Goal: Transaction & Acquisition: Purchase product/service

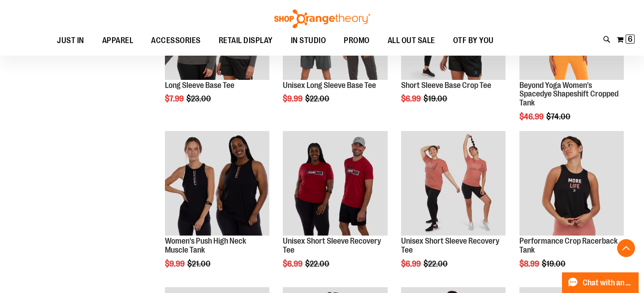
scroll to position [394, 0]
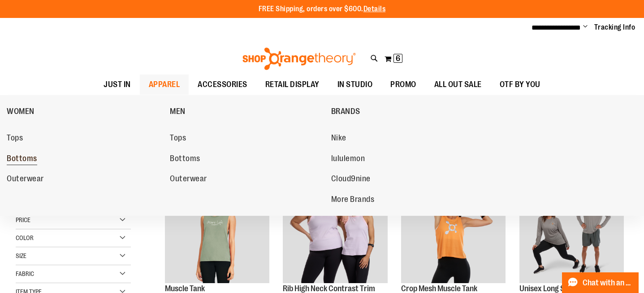
click at [17, 156] on span "Bottoms" at bounding box center [22, 159] width 30 height 11
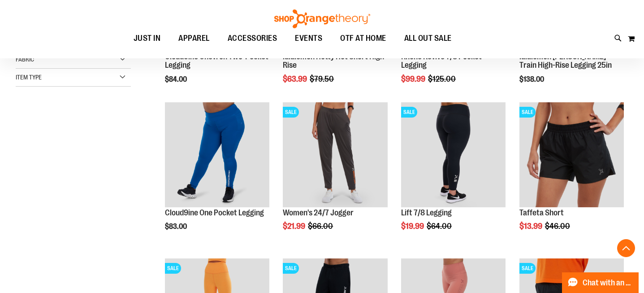
scroll to position [234, 0]
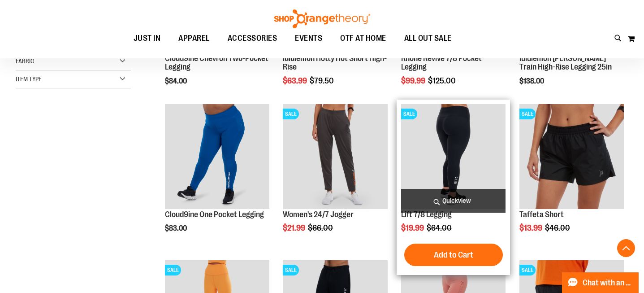
type input "**********"
click at [455, 152] on img "product" at bounding box center [453, 156] width 104 height 104
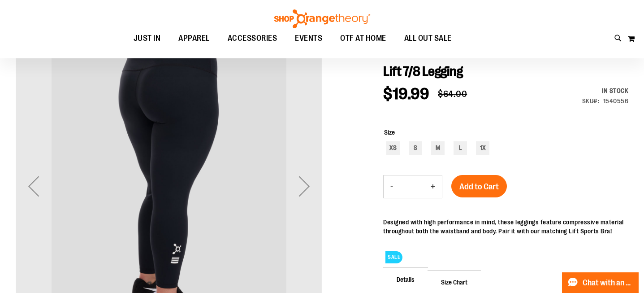
scroll to position [99, 0]
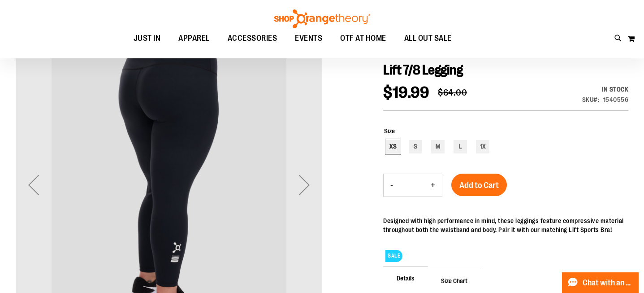
type input "**********"
click at [389, 148] on div "XS" at bounding box center [392, 146] width 13 height 13
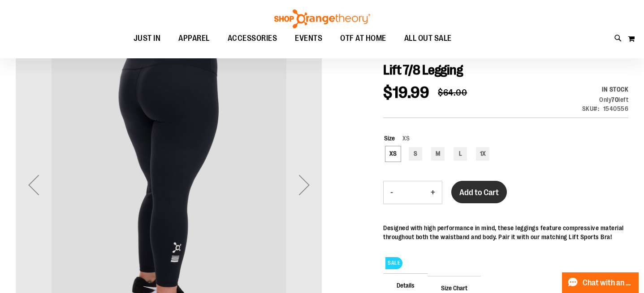
click at [488, 196] on span "Add to Cart" at bounding box center [478, 192] width 39 height 10
click at [414, 155] on div "S" at bounding box center [415, 153] width 13 height 13
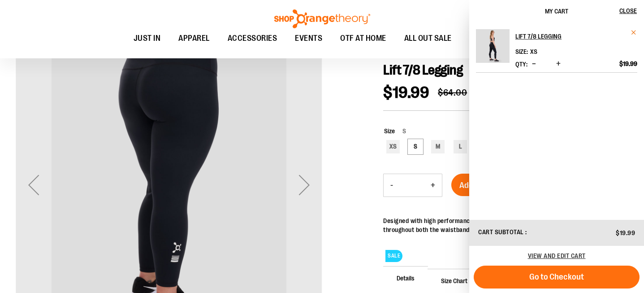
click at [635, 33] on span "Remove item" at bounding box center [634, 32] width 7 height 7
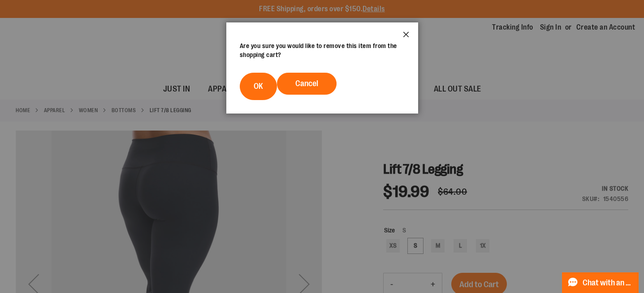
click at [402, 35] on button "Close" at bounding box center [406, 37] width 24 height 30
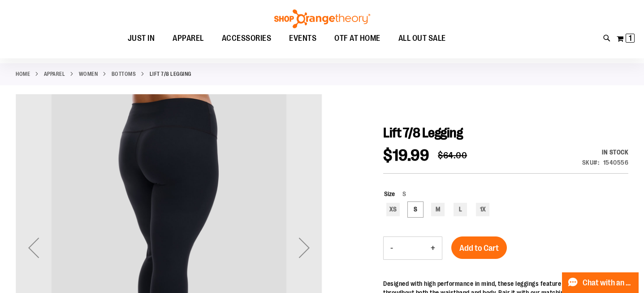
scroll to position [46, 0]
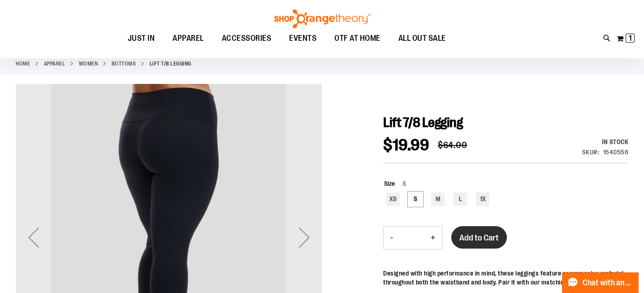
click at [478, 232] on button "Add to Cart" at bounding box center [479, 237] width 56 height 22
click at [436, 197] on div "M" at bounding box center [437, 198] width 13 height 13
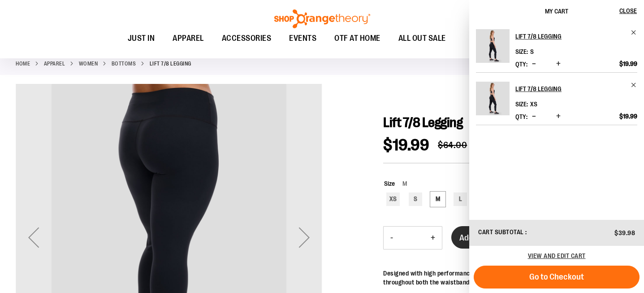
click at [463, 235] on span "Add to Cart" at bounding box center [478, 238] width 39 height 10
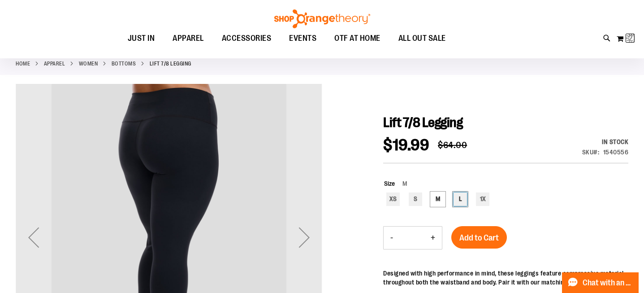
click at [459, 202] on div "L" at bounding box center [460, 198] width 13 height 13
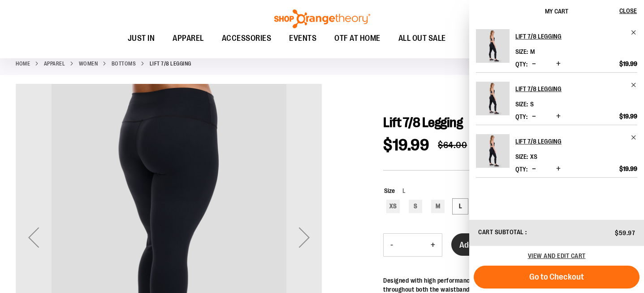
click at [463, 243] on span "Add to Cart" at bounding box center [478, 245] width 39 height 10
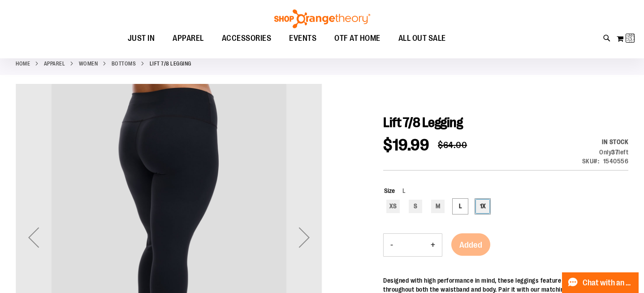
click at [487, 207] on div "1X" at bounding box center [482, 205] width 13 height 13
type input "***"
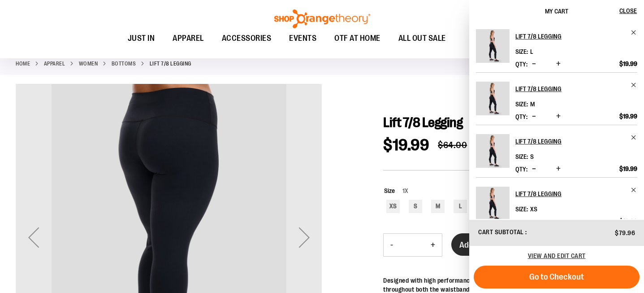
click at [456, 246] on button "Add to Cart" at bounding box center [479, 244] width 56 height 22
click at [629, 12] on span "Close" at bounding box center [627, 10] width 17 height 7
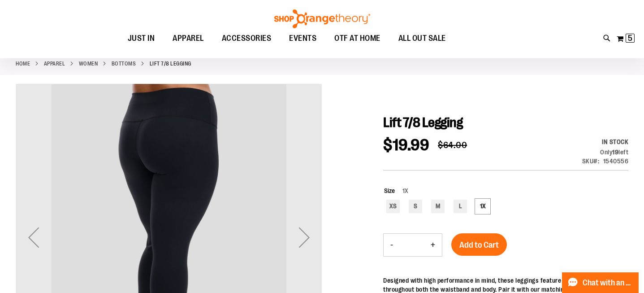
click at [631, 31] on div "My Cart 5 5 items My Cart 5 My Cart Close Recently added item(s) Lift 7/8 Leggi…" at bounding box center [625, 38] width 19 height 14
click at [631, 34] on span "5" at bounding box center [630, 38] width 4 height 9
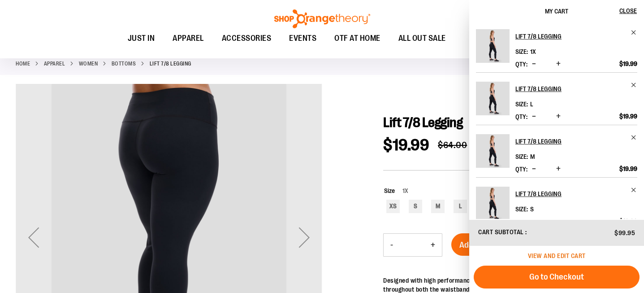
click at [547, 254] on span "View and edit cart" at bounding box center [557, 255] width 58 height 7
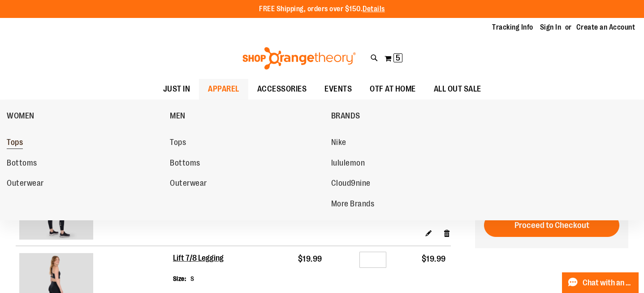
type input "**********"
click at [18, 142] on span "Tops" at bounding box center [15, 143] width 16 height 11
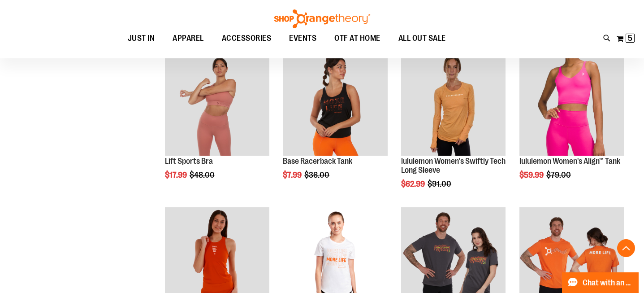
scroll to position [602, 0]
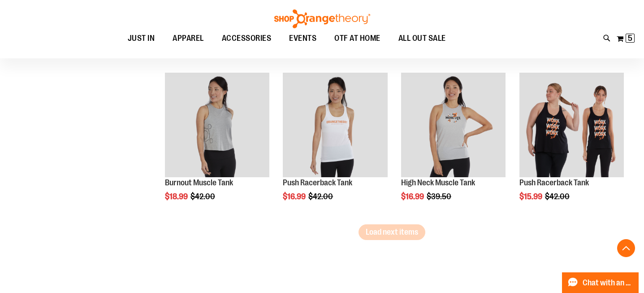
scroll to position [1387, 0]
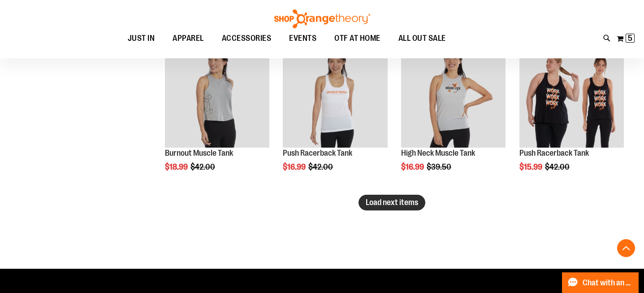
type input "**********"
click at [380, 207] on button "Load next items" at bounding box center [392, 202] width 67 height 16
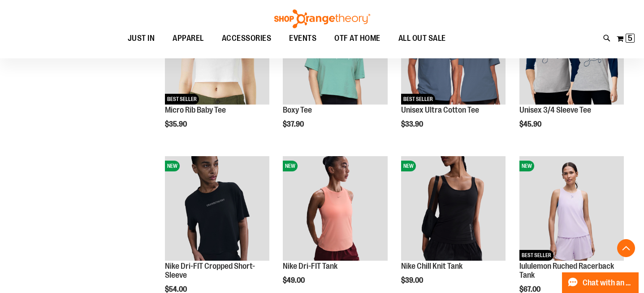
scroll to position [1858, 0]
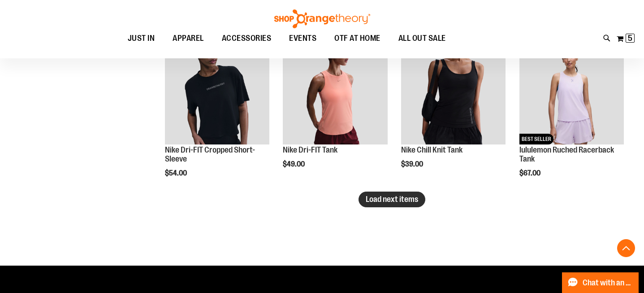
click at [415, 199] on span "Load next items" at bounding box center [392, 198] width 52 height 9
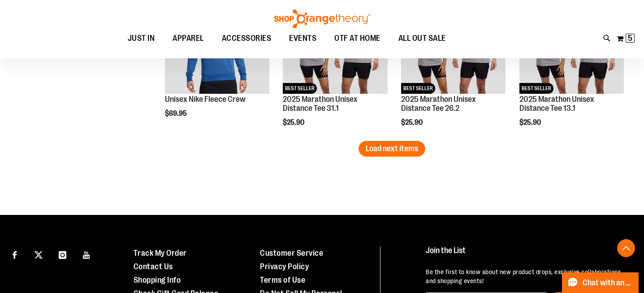
scroll to position [2375, 0]
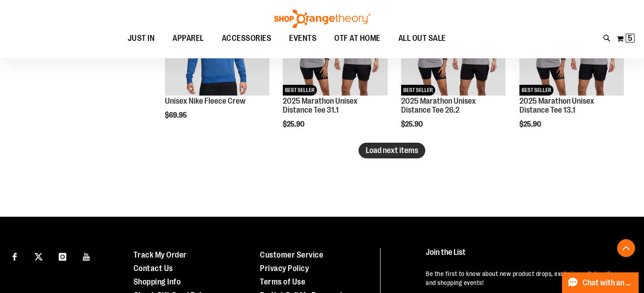
click at [413, 150] on span "Load next items" at bounding box center [392, 150] width 52 height 9
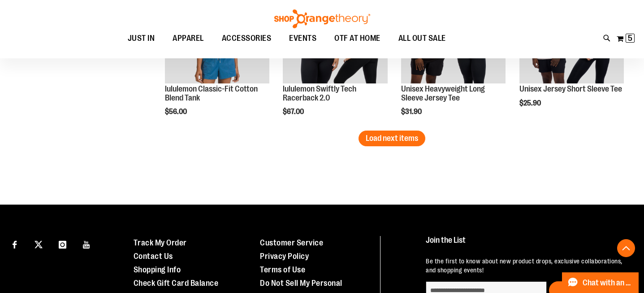
scroll to position [2864, 0]
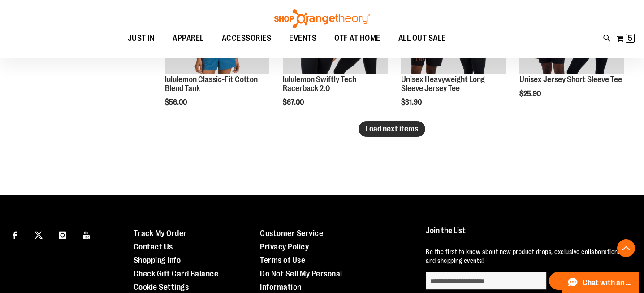
click at [410, 130] on span "Load next items" at bounding box center [392, 128] width 52 height 9
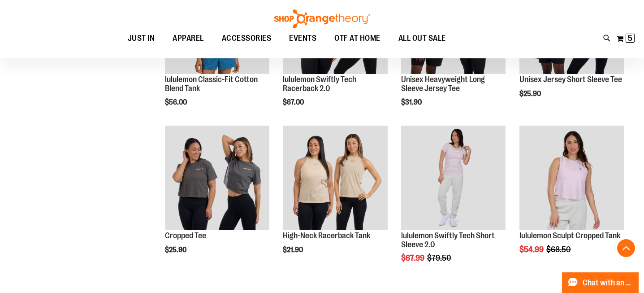
scroll to position [2754, 0]
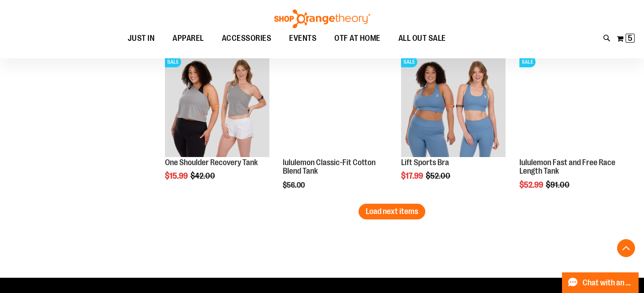
scroll to position [3250, 0]
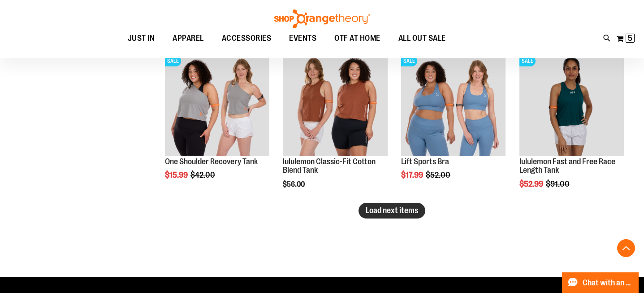
click at [396, 213] on span "Load next items" at bounding box center [392, 210] width 52 height 9
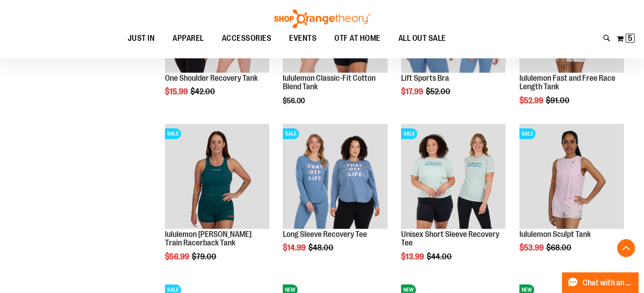
scroll to position [3334, 0]
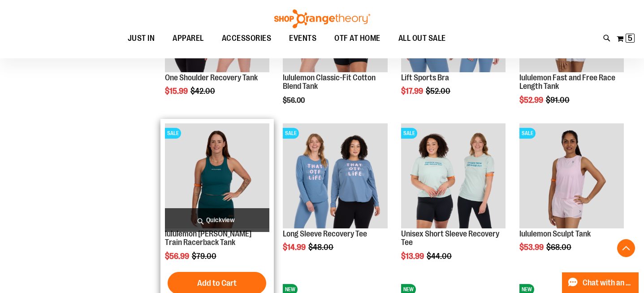
click at [205, 167] on img "product" at bounding box center [217, 175] width 104 height 104
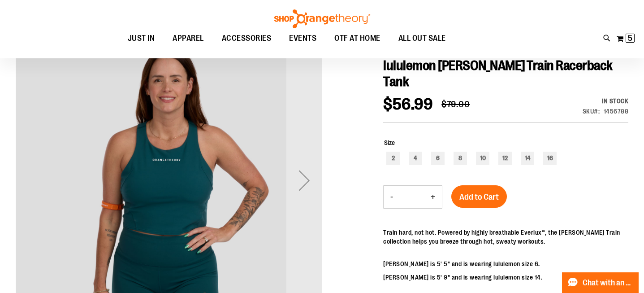
scroll to position [104, 0]
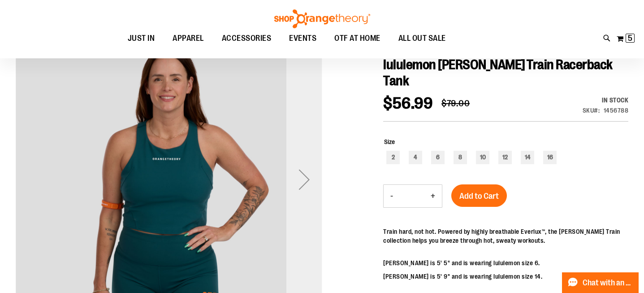
type input "**********"
click at [316, 190] on div "Next" at bounding box center [304, 179] width 36 height 36
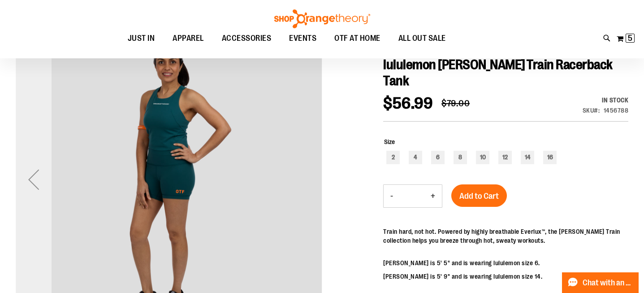
click at [26, 182] on div "Previous" at bounding box center [34, 179] width 36 height 36
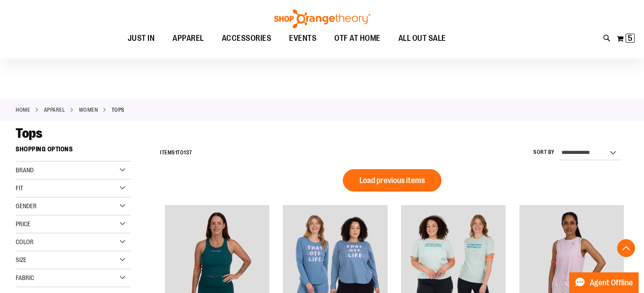
scroll to position [610, 0]
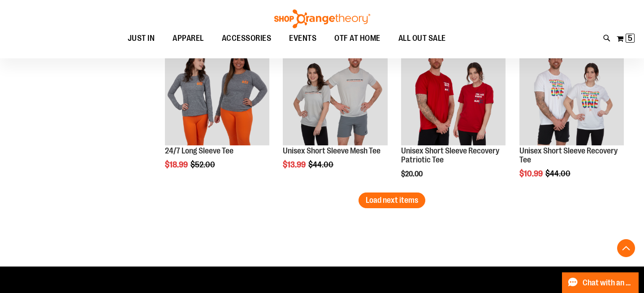
scroll to position [1410, 0]
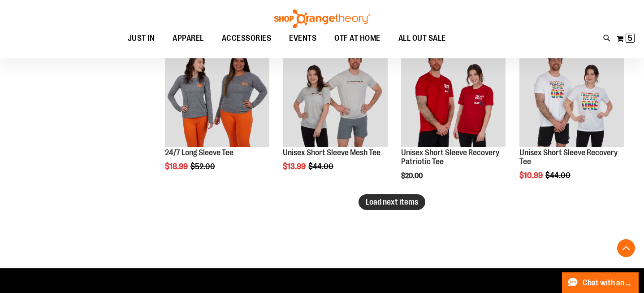
type input "**********"
click at [391, 203] on span "Load next items" at bounding box center [392, 201] width 52 height 9
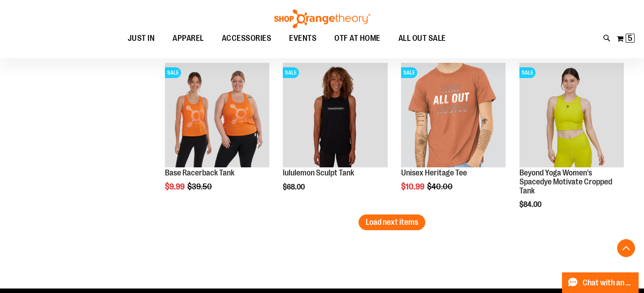
scroll to position [1857, 0]
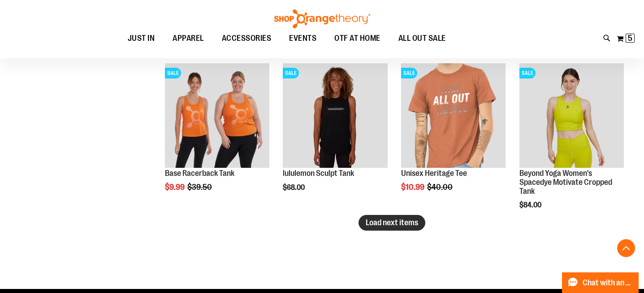
click at [395, 221] on span "Load next items" at bounding box center [392, 222] width 52 height 9
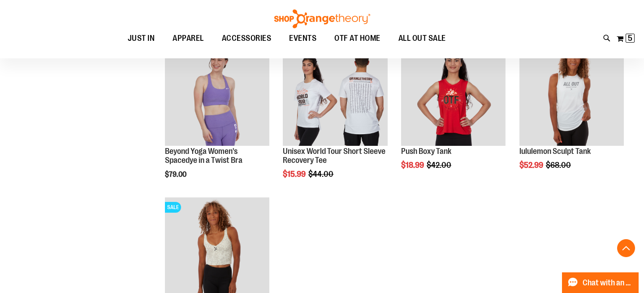
scroll to position [2161, 0]
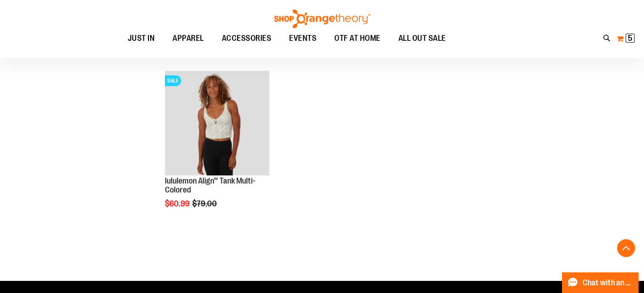
click at [631, 40] on span "5" at bounding box center [630, 38] width 4 height 9
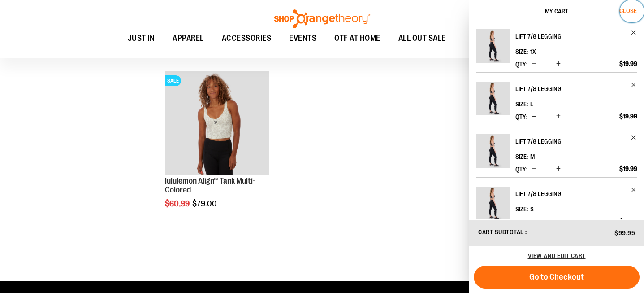
click at [632, 11] on span "Close" at bounding box center [627, 10] width 17 height 7
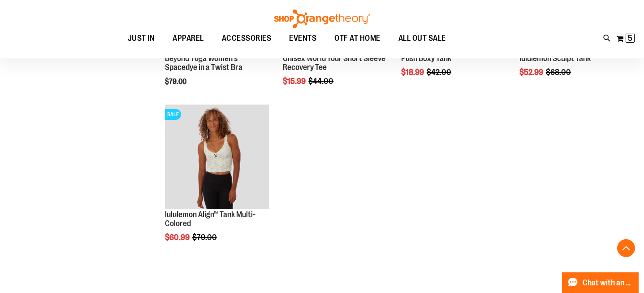
scroll to position [2123, 0]
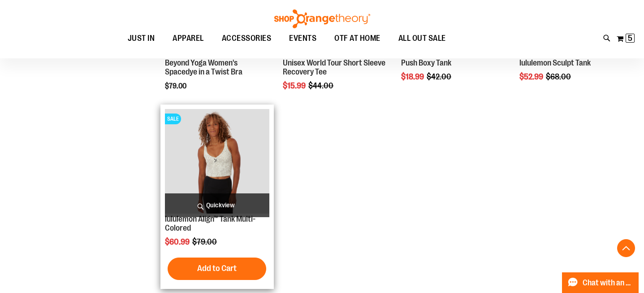
click at [213, 208] on span "Quickview" at bounding box center [217, 205] width 104 height 24
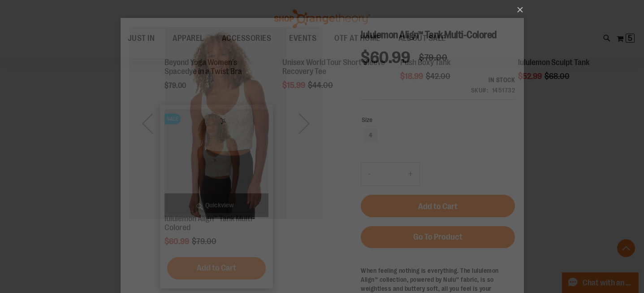
scroll to position [0, 0]
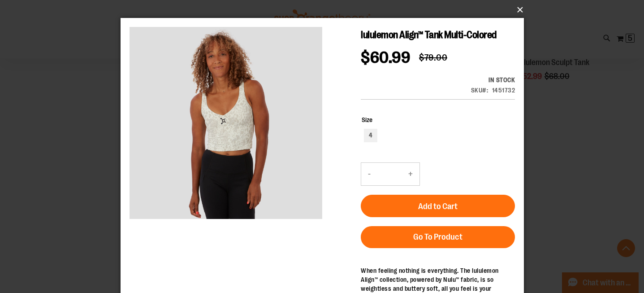
click at [517, 10] on button "×" at bounding box center [324, 10] width 403 height 20
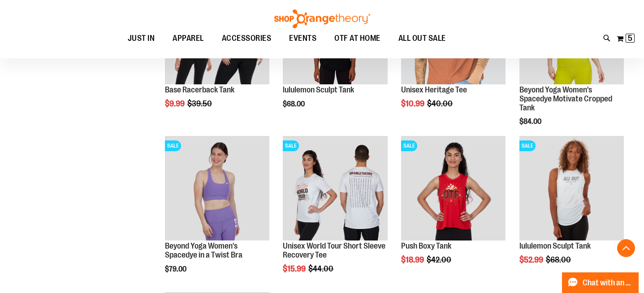
scroll to position [1938, 0]
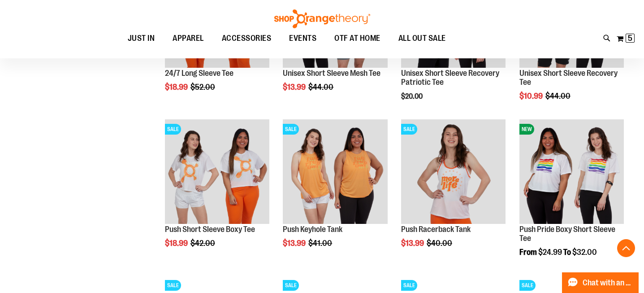
scroll to position [1490, 0]
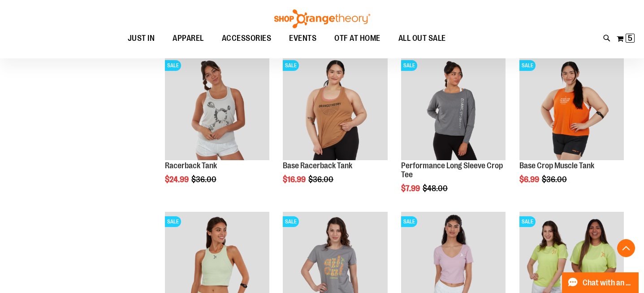
scroll to position [1085, 0]
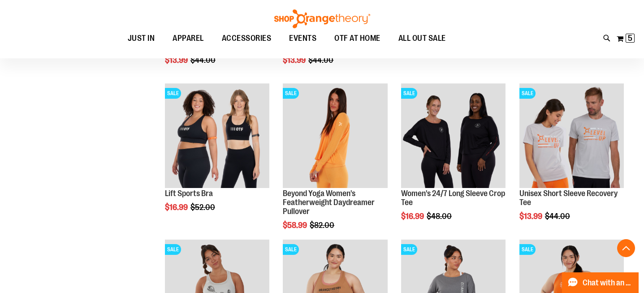
scroll to position [890, 0]
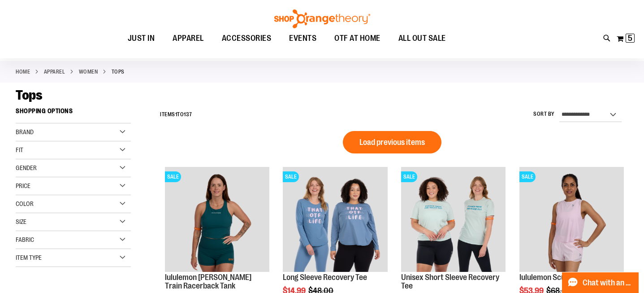
scroll to position [41, 0]
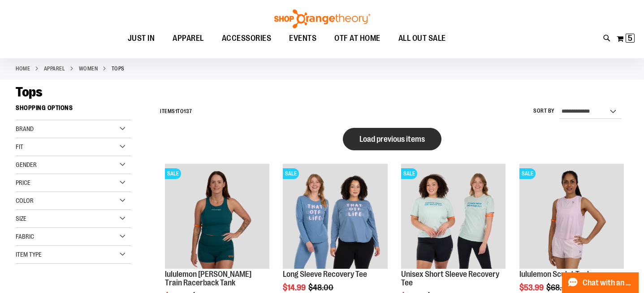
click at [385, 138] on span "Load previous items" at bounding box center [391, 138] width 65 height 9
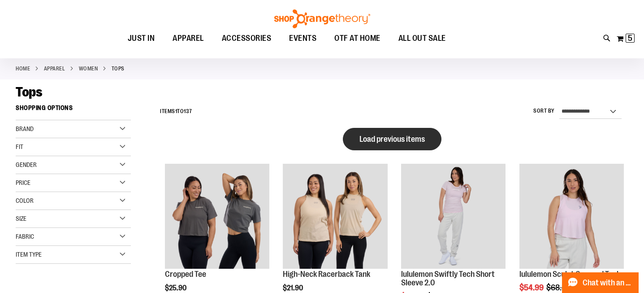
click at [396, 139] on span "Load previous items" at bounding box center [391, 138] width 65 height 9
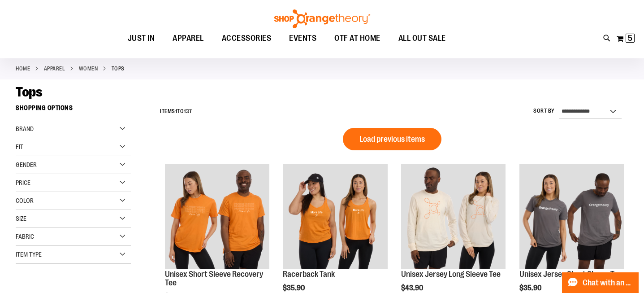
click at [396, 139] on span "Load previous items" at bounding box center [391, 138] width 65 height 9
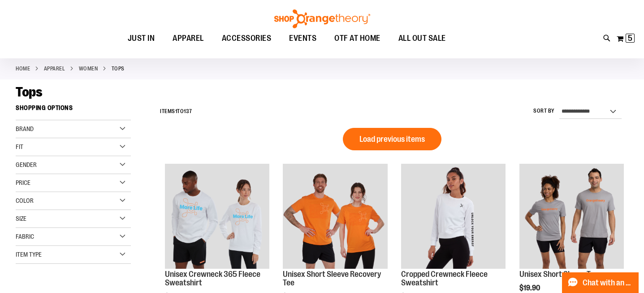
click at [396, 139] on span "Load previous items" at bounding box center [391, 138] width 65 height 9
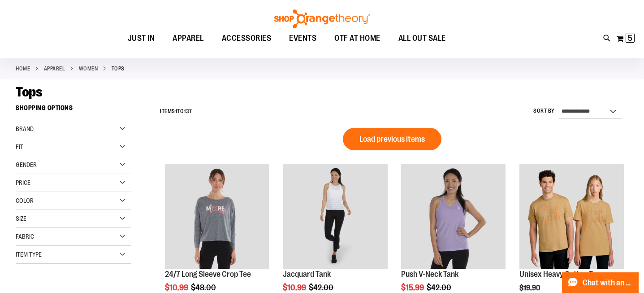
click at [396, 139] on span "Load previous items" at bounding box center [391, 138] width 65 height 9
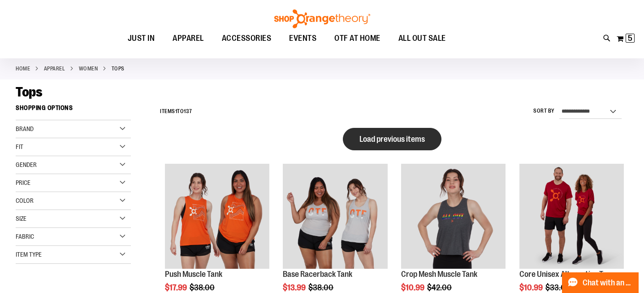
click at [398, 130] on button "Load previous items" at bounding box center [392, 139] width 99 height 22
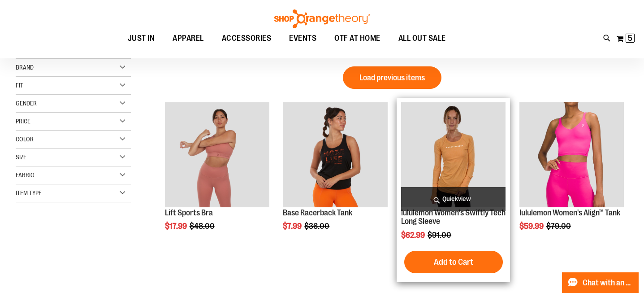
scroll to position [102, 0]
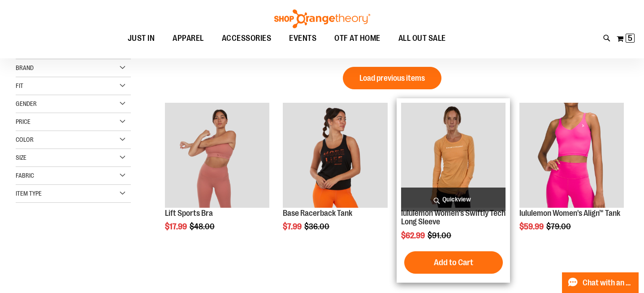
click at [471, 163] on img "product" at bounding box center [453, 155] width 104 height 104
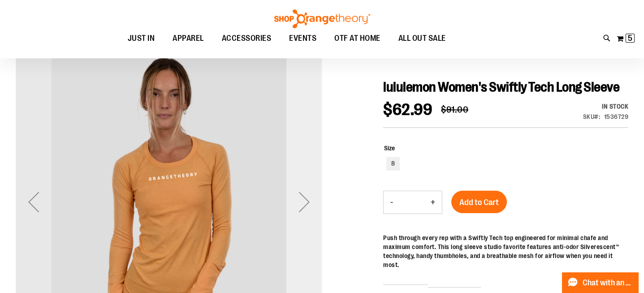
scroll to position [82, 0]
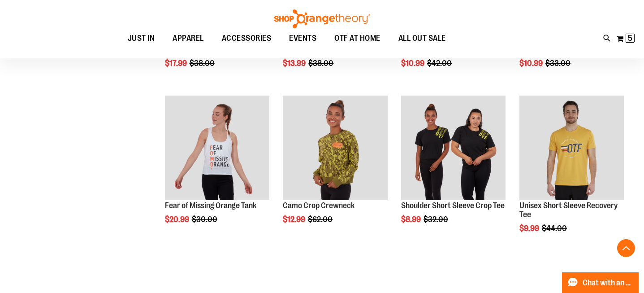
scroll to position [749, 0]
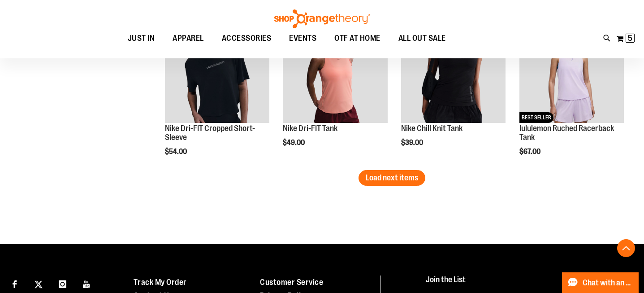
scroll to position [1445, 0]
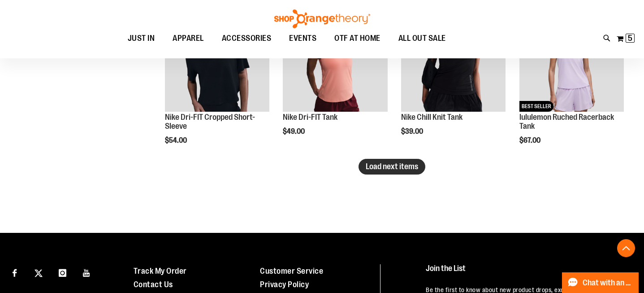
type input "**********"
click at [413, 172] on button "Load next items" at bounding box center [392, 167] width 67 height 16
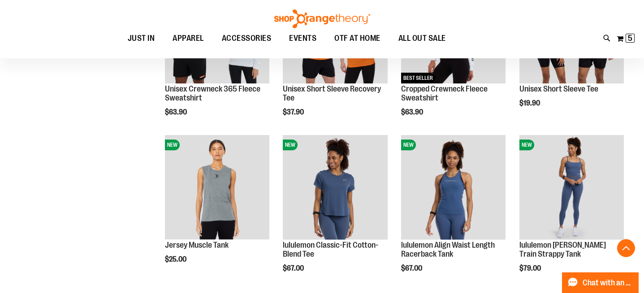
scroll to position [1634, 0]
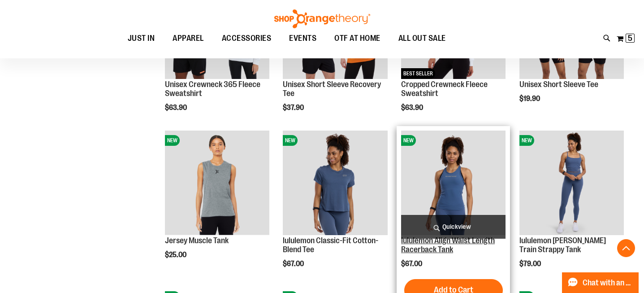
click at [444, 250] on link "lululemon Align Waist Length Racerback Tank" at bounding box center [448, 245] width 94 height 18
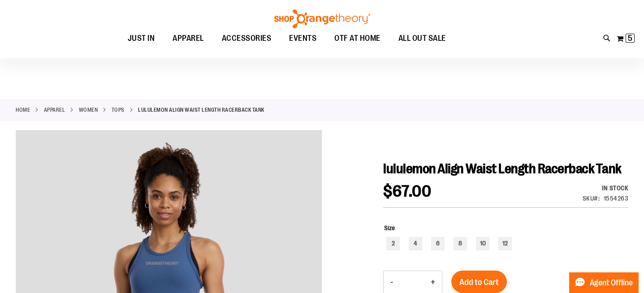
scroll to position [104, 0]
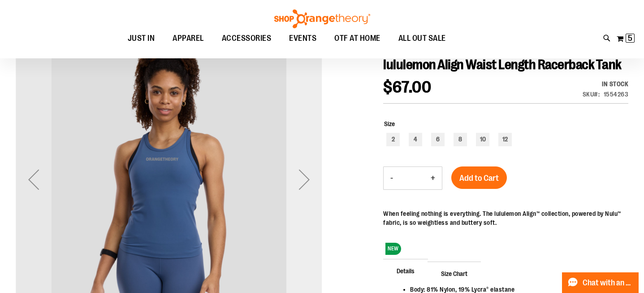
type input "**********"
click at [303, 184] on div "Next" at bounding box center [304, 179] width 36 height 36
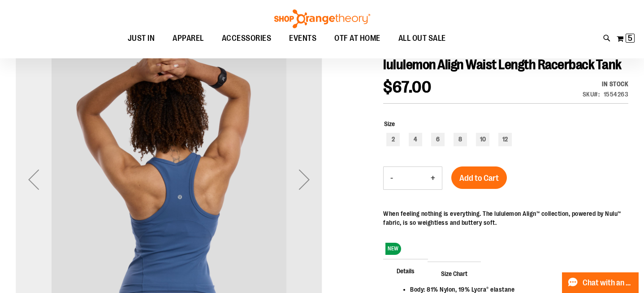
click at [39, 184] on div "Previous" at bounding box center [34, 179] width 36 height 36
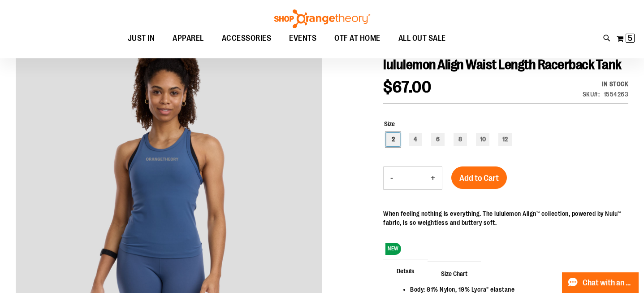
click at [393, 141] on div "2" at bounding box center [392, 139] width 13 height 13
click at [476, 176] on span "Add to Cart" at bounding box center [478, 178] width 39 height 10
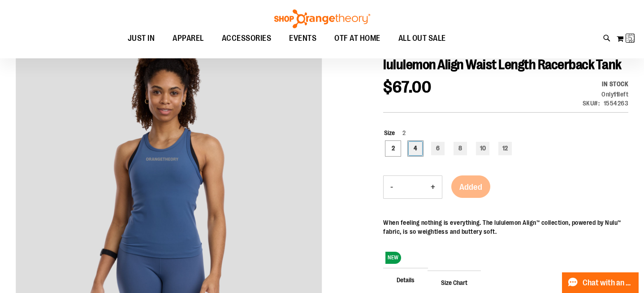
click at [415, 151] on div "4" at bounding box center [415, 148] width 13 height 13
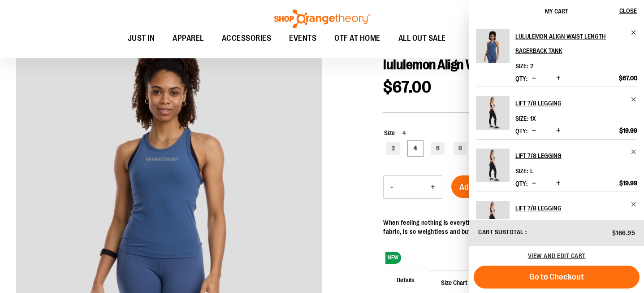
click at [364, 115] on div at bounding box center [322, 231] width 613 height 411
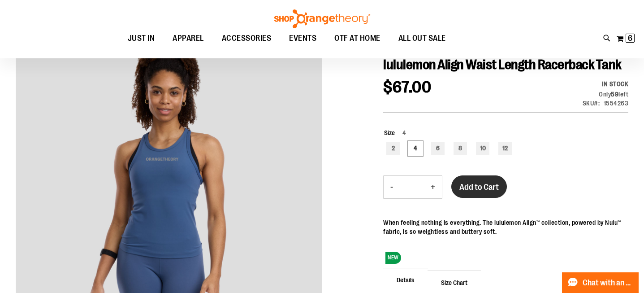
click at [488, 184] on span "Add to Cart" at bounding box center [478, 187] width 39 height 10
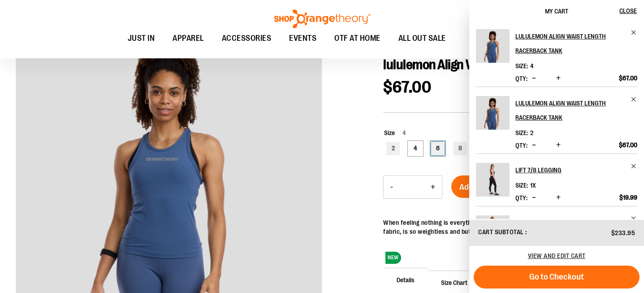
click at [439, 147] on div "6" at bounding box center [437, 148] width 13 height 13
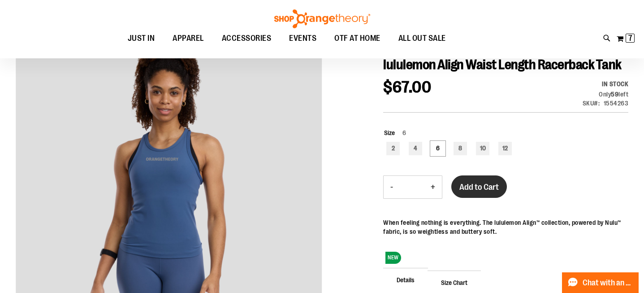
click at [481, 185] on span "Add to Cart" at bounding box center [478, 187] width 39 height 10
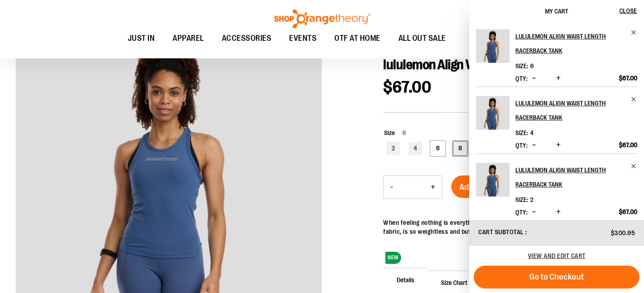
click at [458, 149] on div "8" at bounding box center [460, 148] width 13 height 13
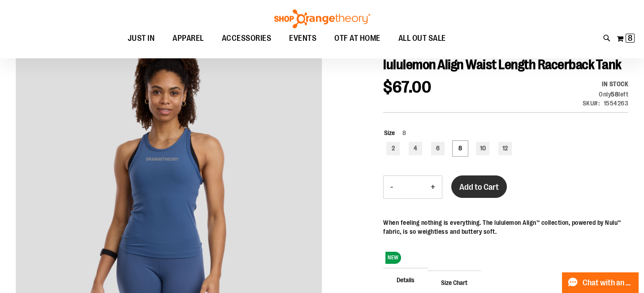
click at [478, 192] on button "Add to Cart" at bounding box center [479, 186] width 56 height 22
click at [484, 151] on div "10" at bounding box center [482, 148] width 13 height 13
type input "***"
click at [463, 191] on span "Add to Cart" at bounding box center [478, 187] width 39 height 10
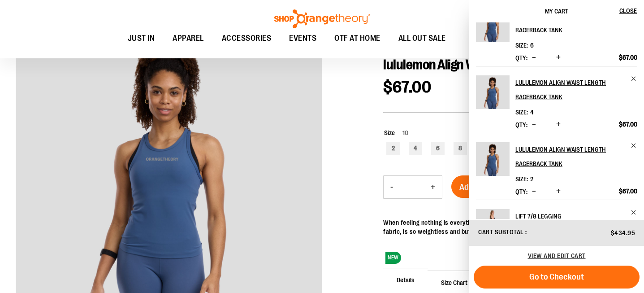
scroll to position [151, 0]
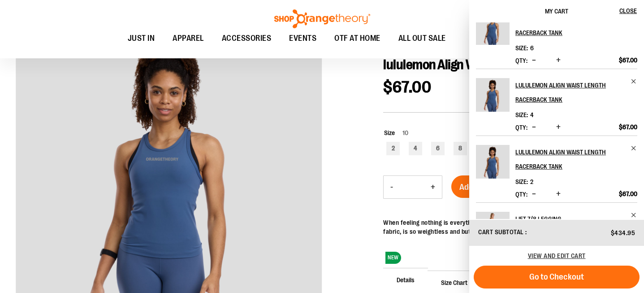
click at [558, 129] on span "Increase product quantity" at bounding box center [558, 126] width 4 height 9
click at [557, 63] on span "Increase product quantity" at bounding box center [558, 60] width 4 height 9
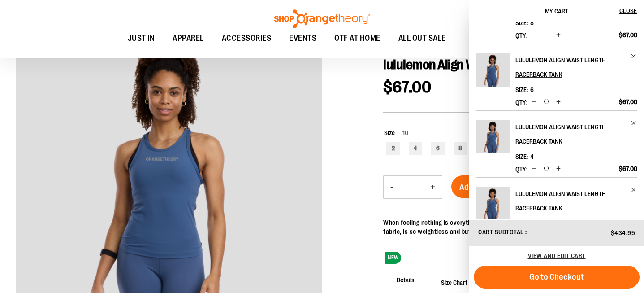
scroll to position [98, 0]
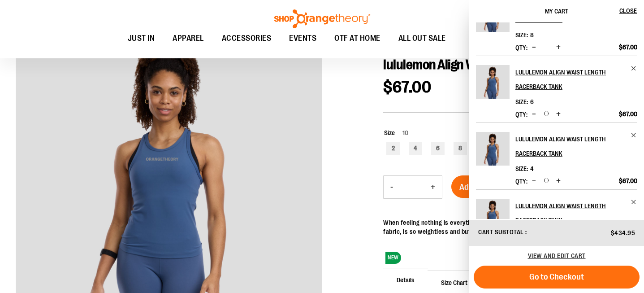
click at [559, 46] on span "Increase product quantity" at bounding box center [558, 47] width 4 height 9
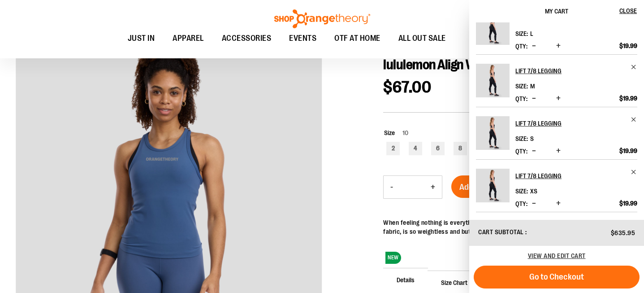
scroll to position [0, 0]
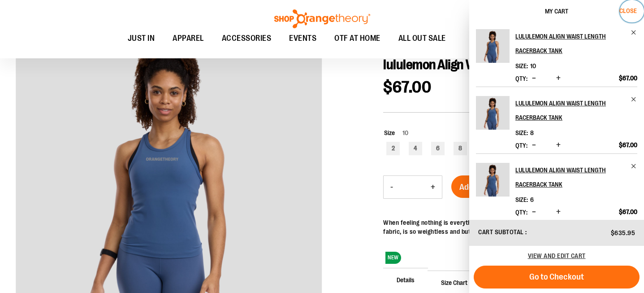
click at [635, 10] on span "Close" at bounding box center [627, 10] width 17 height 7
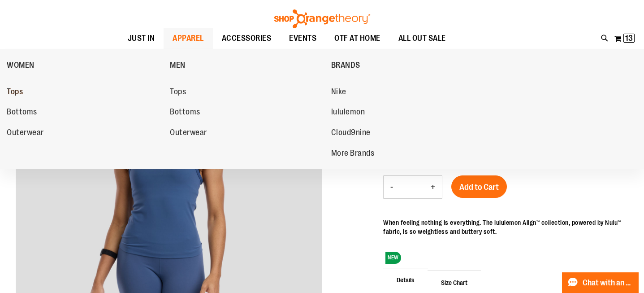
click at [17, 91] on span "Tops" at bounding box center [15, 92] width 16 height 11
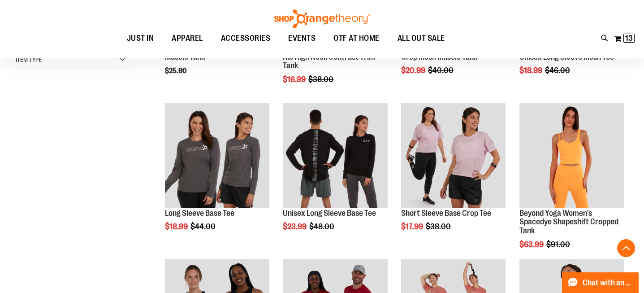
scroll to position [236, 0]
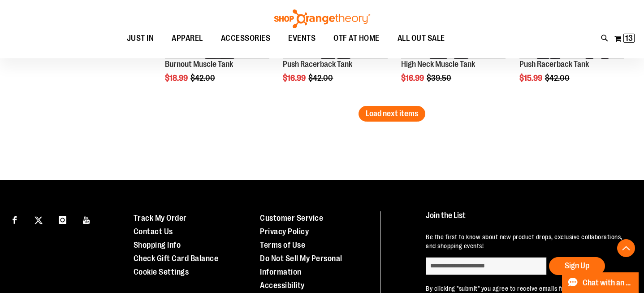
scroll to position [1481, 0]
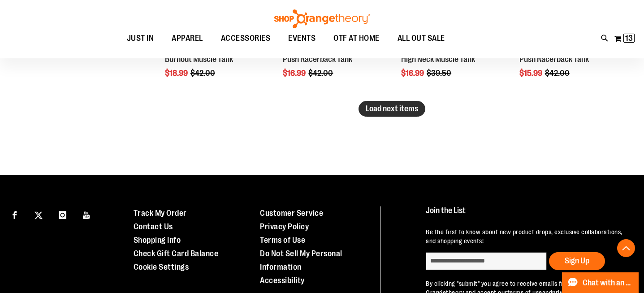
type input "**********"
click at [379, 108] on span "Load next items" at bounding box center [392, 108] width 52 height 9
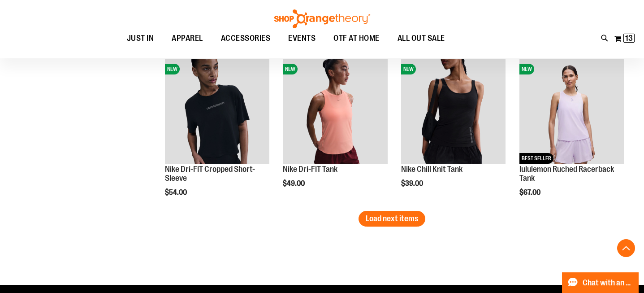
scroll to position [1832, 0]
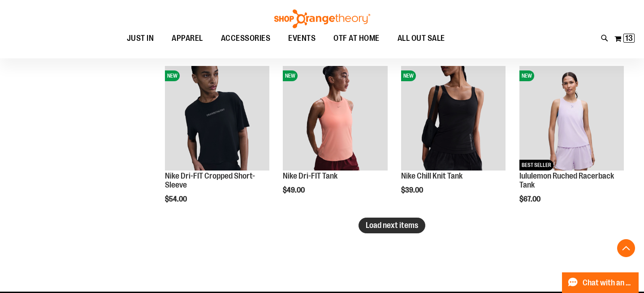
click at [388, 225] on span "Load next items" at bounding box center [392, 224] width 52 height 9
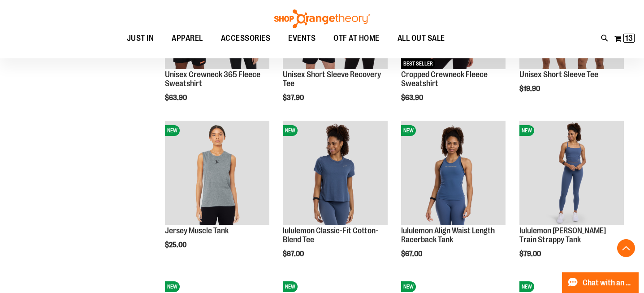
scroll to position [2139, 0]
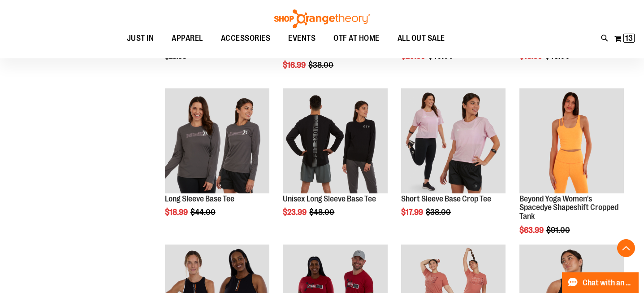
scroll to position [65, 0]
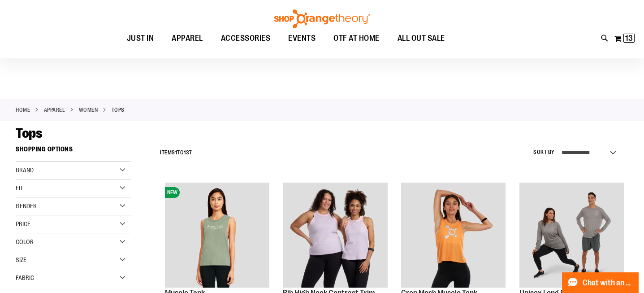
scroll to position [211, 0]
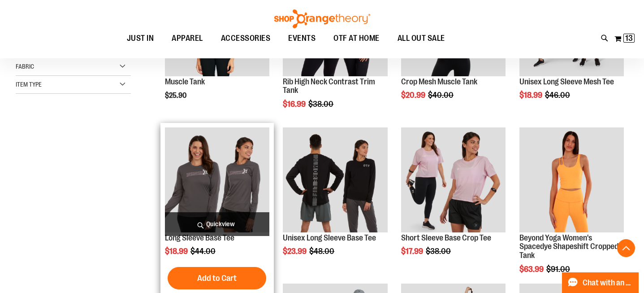
click at [229, 167] on img "product" at bounding box center [217, 179] width 104 height 104
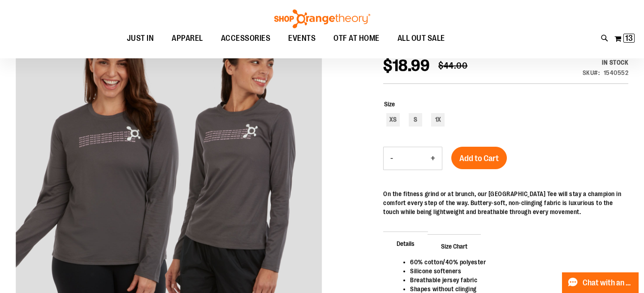
scroll to position [126, 0]
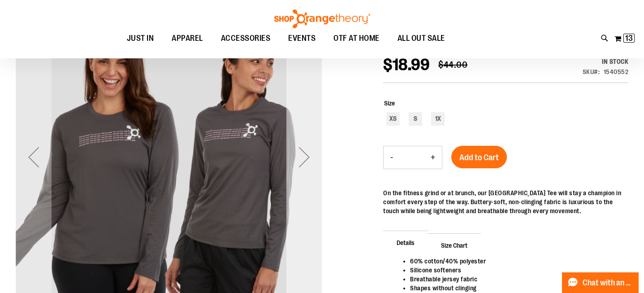
type input "**********"
click at [302, 164] on div "Next" at bounding box center [304, 157] width 36 height 36
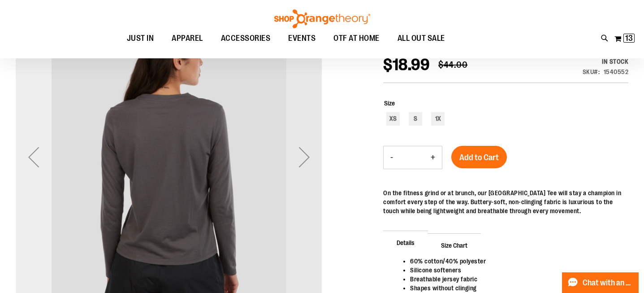
click at [32, 161] on div "Previous" at bounding box center [34, 157] width 36 height 36
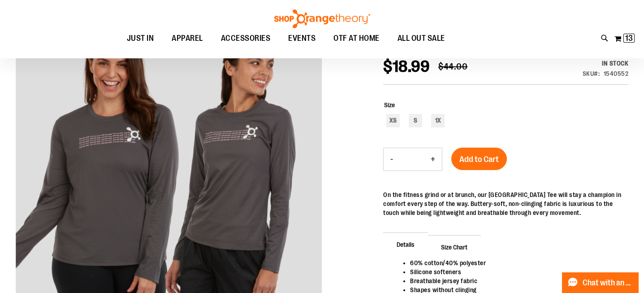
scroll to position [124, 0]
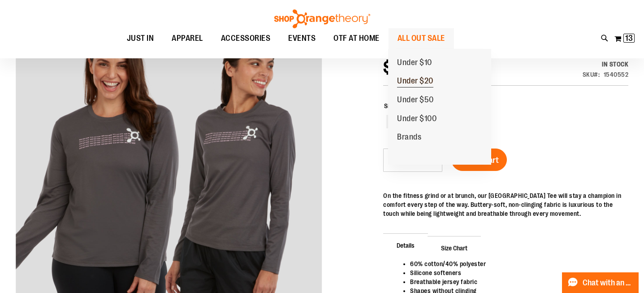
click at [428, 77] on span "Under $20" at bounding box center [415, 81] width 36 height 11
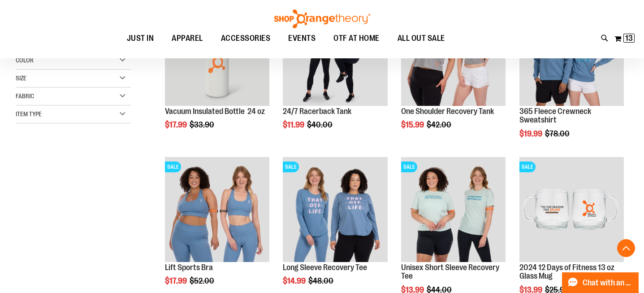
scroll to position [183, 0]
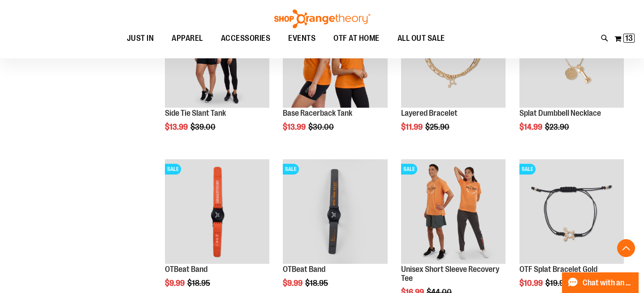
scroll to position [651, 0]
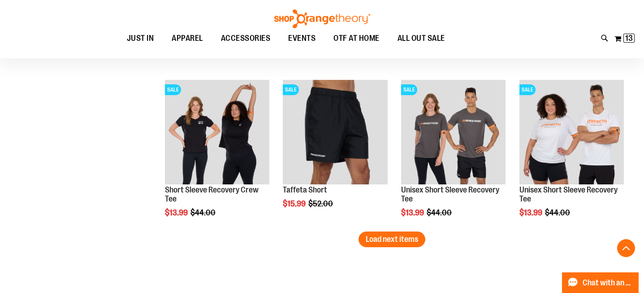
scroll to position [1350, 0]
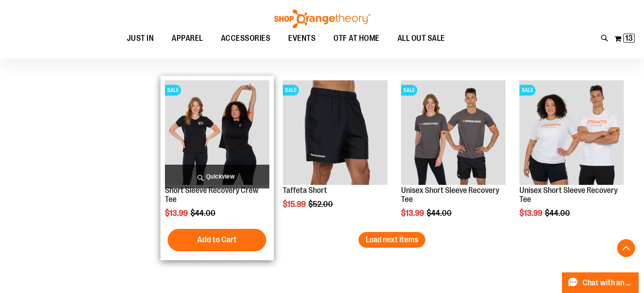
type input "**********"
click at [218, 118] on img "product" at bounding box center [217, 132] width 104 height 104
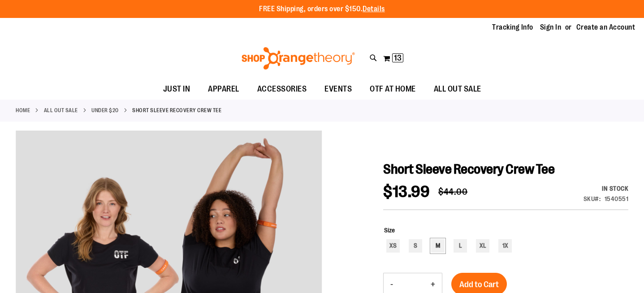
type input "**********"
click at [438, 243] on div "M" at bounding box center [437, 245] width 13 height 13
type input "***"
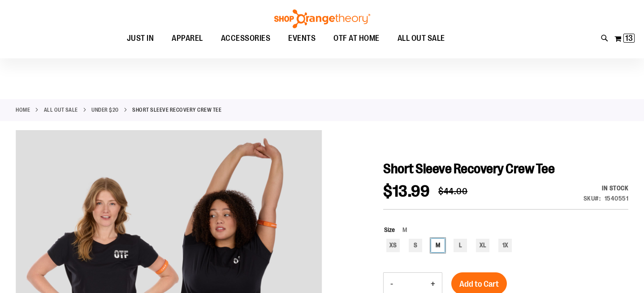
scroll to position [63, 0]
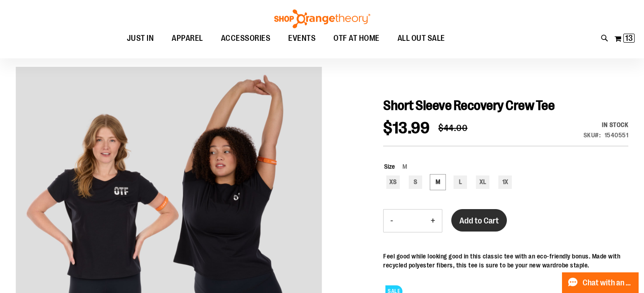
click at [480, 223] on span "Add to Cart" at bounding box center [478, 221] width 39 height 10
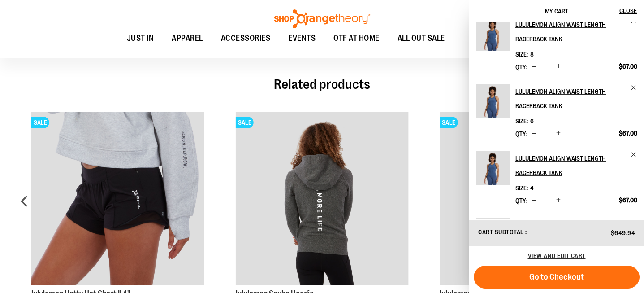
scroll to position [0, 0]
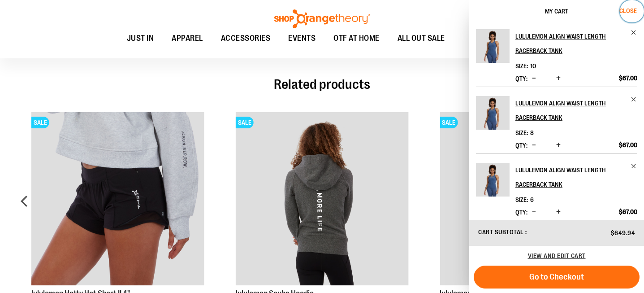
click at [628, 12] on span "Close" at bounding box center [627, 10] width 17 height 7
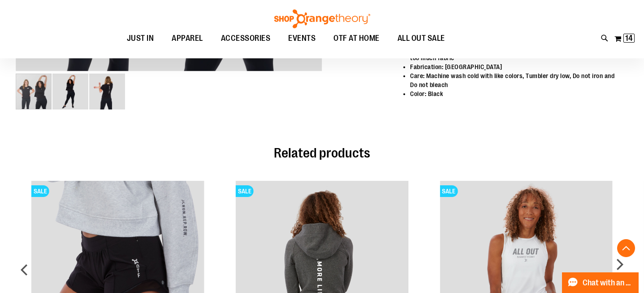
scroll to position [165, 0]
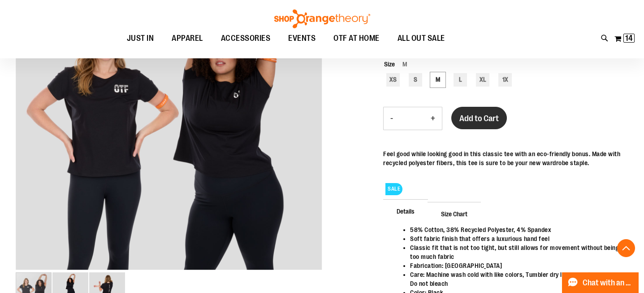
click at [477, 115] on span "Add to Cart" at bounding box center [478, 118] width 39 height 10
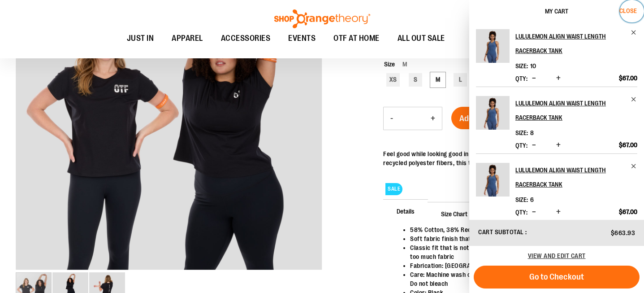
click at [627, 9] on span "Close" at bounding box center [627, 10] width 17 height 7
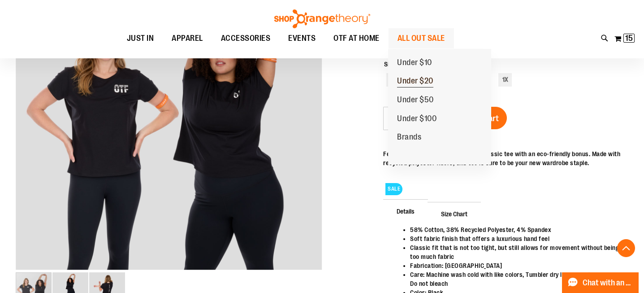
click at [410, 80] on span "Under $20" at bounding box center [415, 81] width 36 height 11
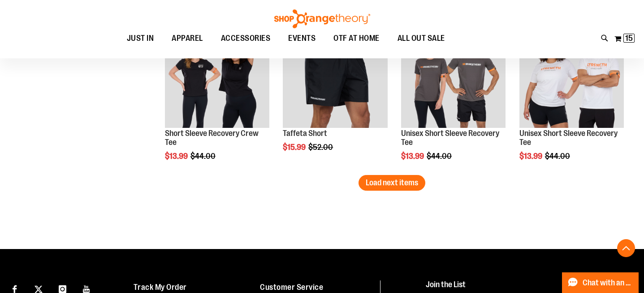
scroll to position [1411, 0]
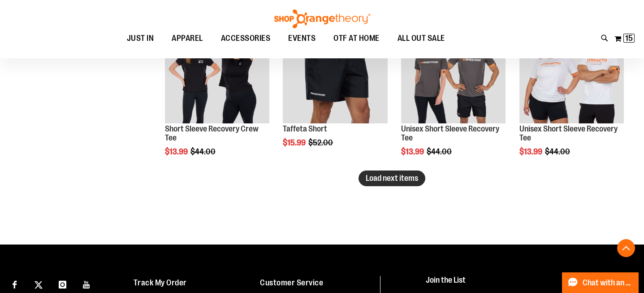
type input "**********"
click at [376, 180] on span "Load next items" at bounding box center [392, 177] width 52 height 9
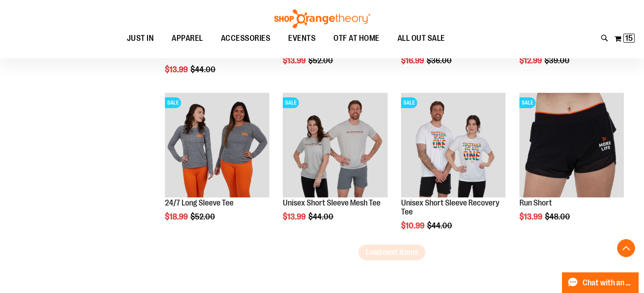
scroll to position [1808, 0]
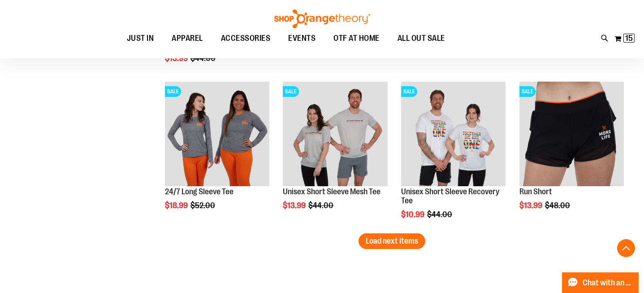
scroll to position [1817, 0]
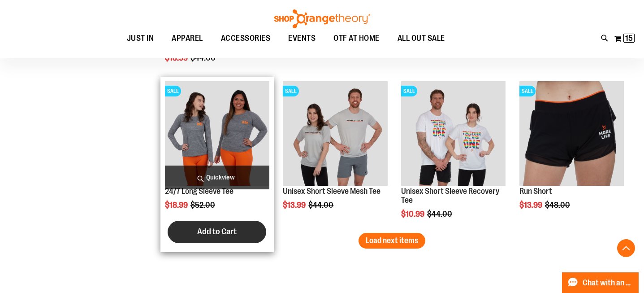
click at [204, 234] on span "Add to Cart" at bounding box center [216, 231] width 39 height 10
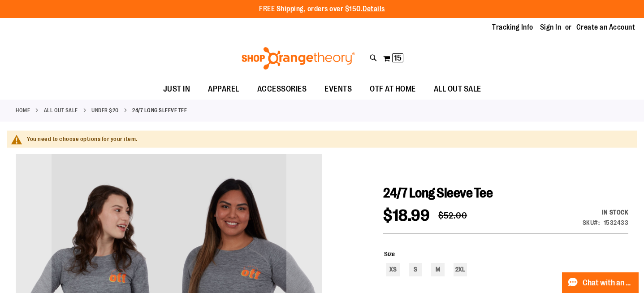
type input "**********"
click at [441, 250] on div "Size XS S M 2XL" at bounding box center [506, 263] width 244 height 29
click at [439, 272] on div "M" at bounding box center [437, 269] width 13 height 13
type input "***"
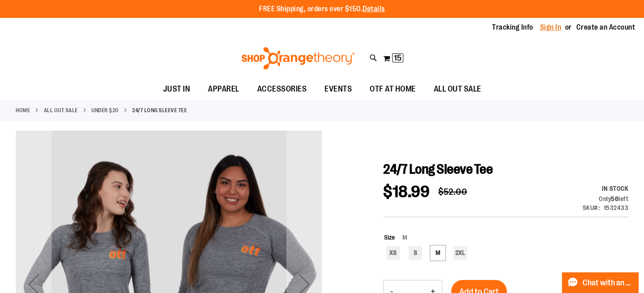
click at [552, 29] on link "Sign In" at bounding box center [551, 27] width 22 height 10
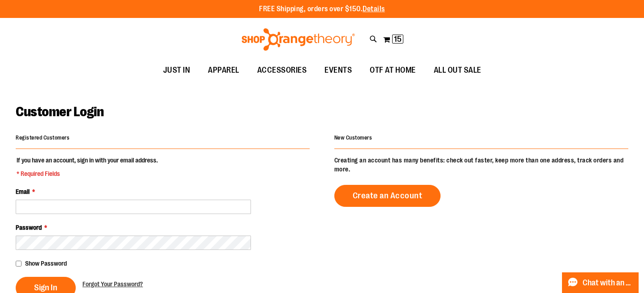
scroll to position [56, 0]
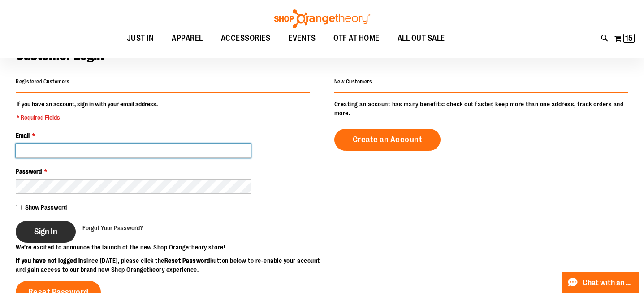
type input "**********"
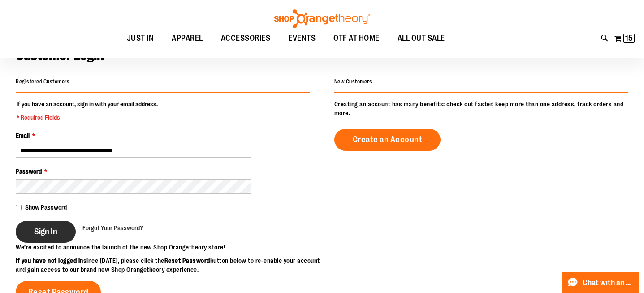
type input "**********"
click at [53, 236] on button "Sign In" at bounding box center [46, 231] width 60 height 22
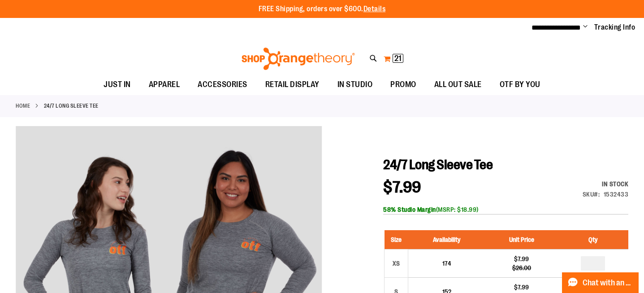
type input "**********"
click at [396, 57] on span "21" at bounding box center [397, 58] width 7 height 9
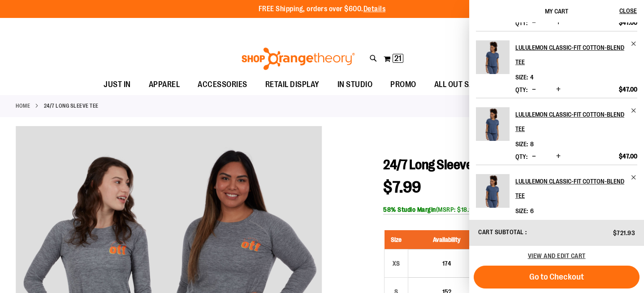
scroll to position [402, 0]
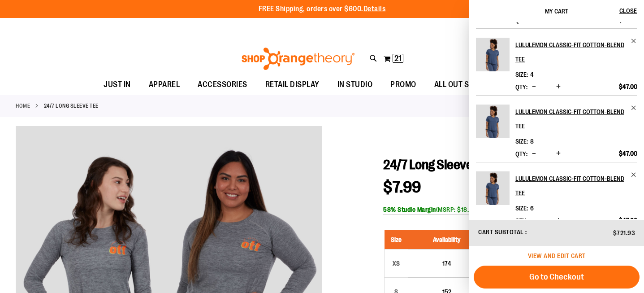
click at [570, 256] on span "View and edit cart" at bounding box center [557, 255] width 58 height 7
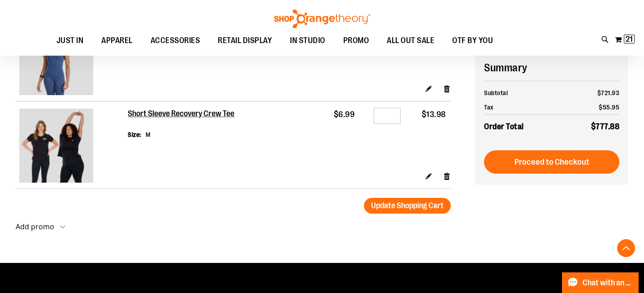
scroll to position [1448, 0]
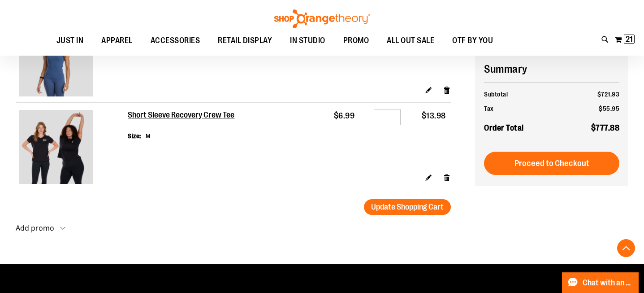
type input "**********"
click at [382, 121] on input "*" at bounding box center [387, 117] width 27 height 16
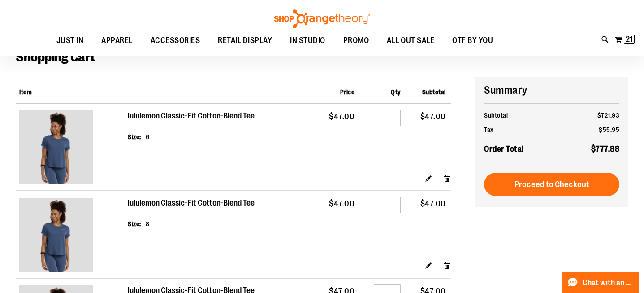
scroll to position [0, 0]
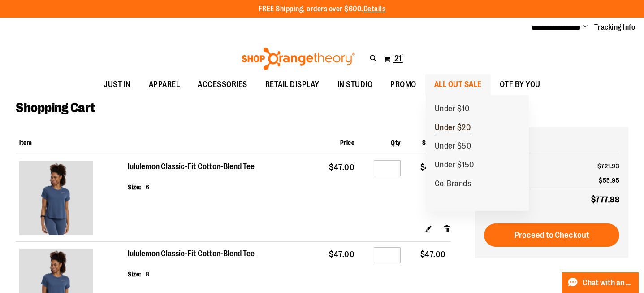
click at [458, 129] on span "Under $20" at bounding box center [453, 128] width 36 height 11
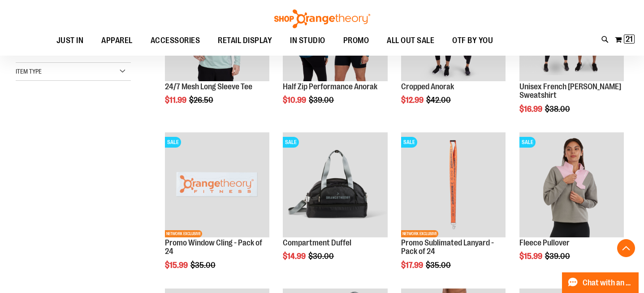
scroll to position [205, 0]
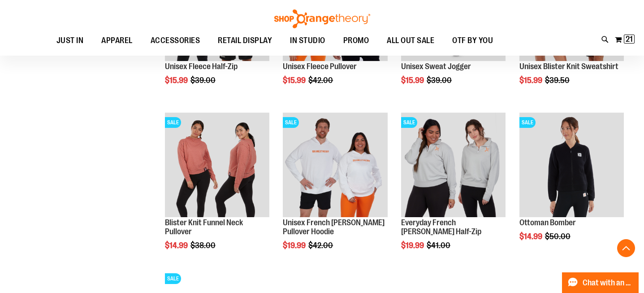
scroll to position [534, 0]
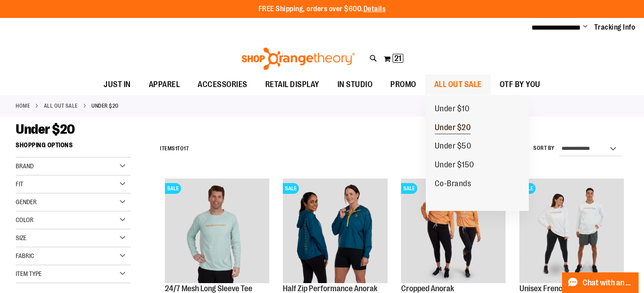
type input "**********"
click at [456, 124] on span "Under $20" at bounding box center [453, 128] width 36 height 11
type input "**********"
click at [464, 108] on span "Under $10" at bounding box center [452, 109] width 35 height 11
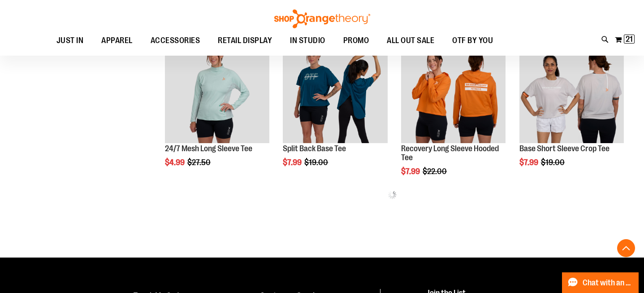
scroll to position [456, 0]
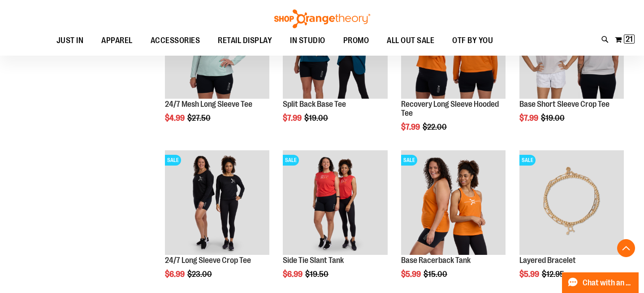
scroll to position [497, 0]
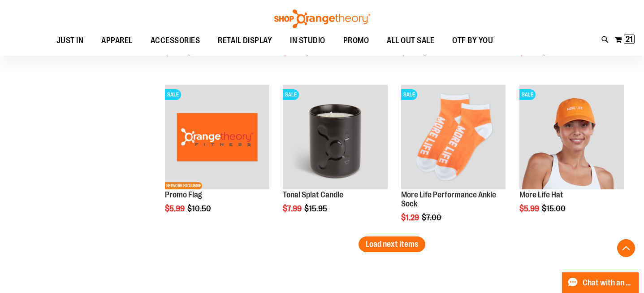
scroll to position [1346, 0]
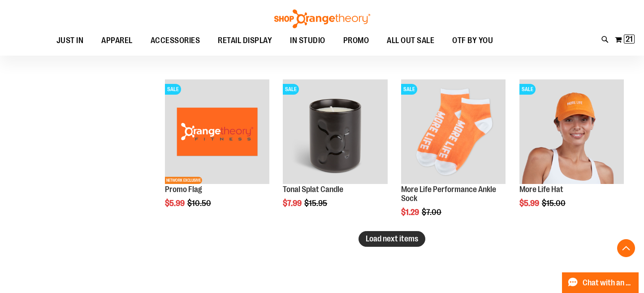
type input "**********"
click at [393, 239] on span "Load next items" at bounding box center [392, 238] width 52 height 9
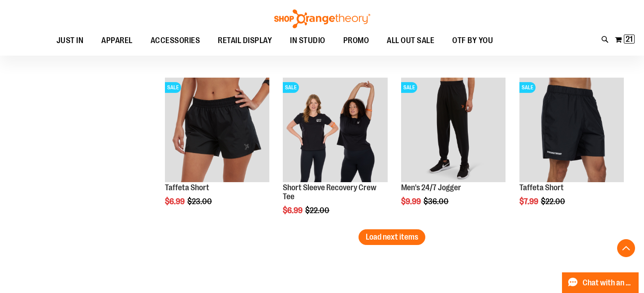
scroll to position [1815, 0]
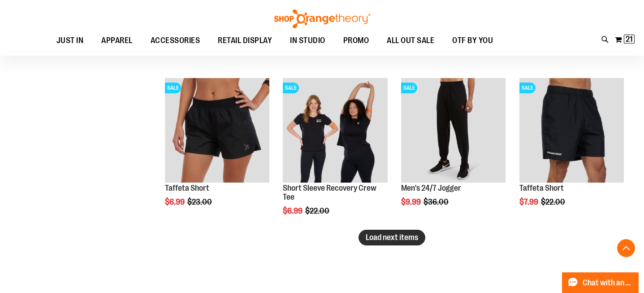
click at [414, 238] on span "Load next items" at bounding box center [392, 237] width 52 height 9
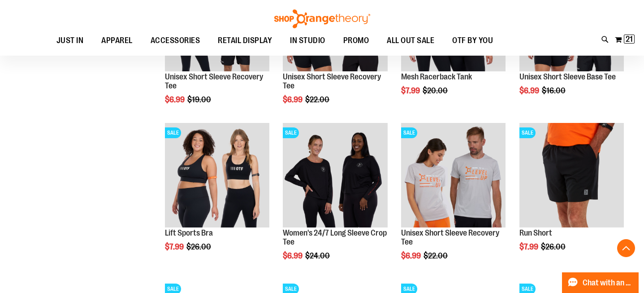
scroll to position [2087, 0]
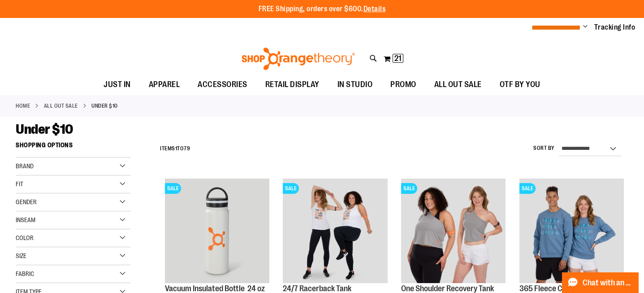
click at [580, 30] on span "**********" at bounding box center [556, 27] width 49 height 7
click at [583, 24] on ul "**********" at bounding box center [580, 27] width 111 height 11
click at [583, 27] on span "Change" at bounding box center [585, 27] width 4 height 9
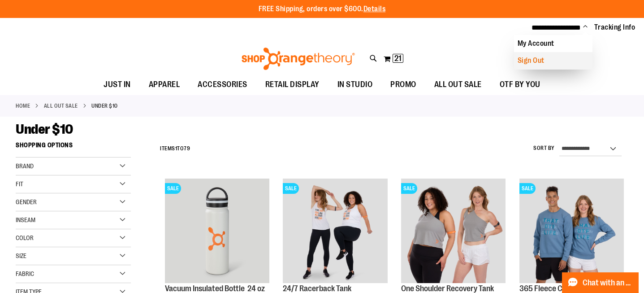
click at [538, 61] on link "Sign Out" at bounding box center [553, 60] width 78 height 17
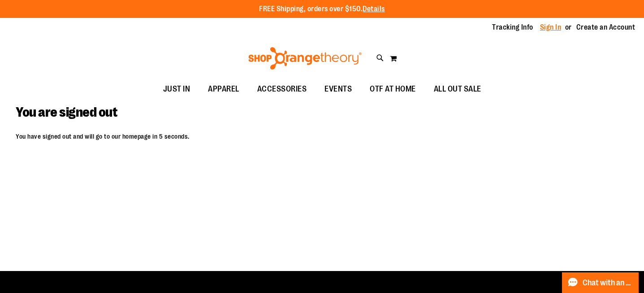
type input "**********"
click at [556, 27] on link "Sign In" at bounding box center [551, 27] width 22 height 10
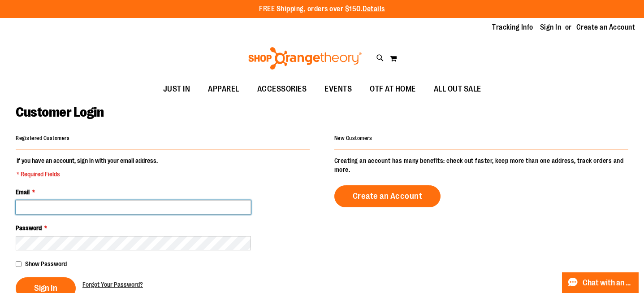
type input "**********"
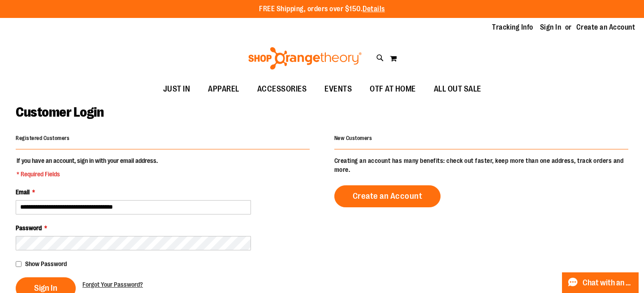
type input "**********"
click at [51, 285] on span "Sign In" at bounding box center [45, 288] width 23 height 10
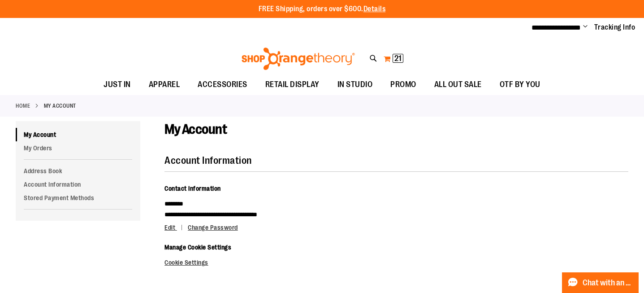
type input "**********"
click at [394, 59] on span "21" at bounding box center [397, 58] width 7 height 9
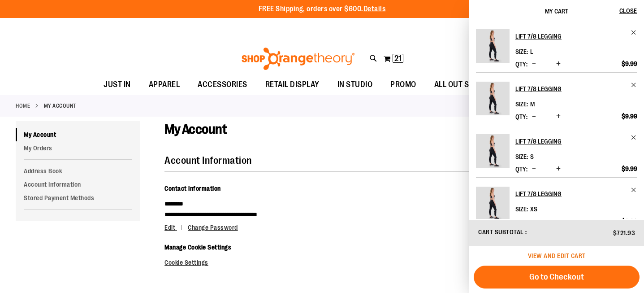
click at [576, 253] on span "View and edit cart" at bounding box center [557, 255] width 58 height 7
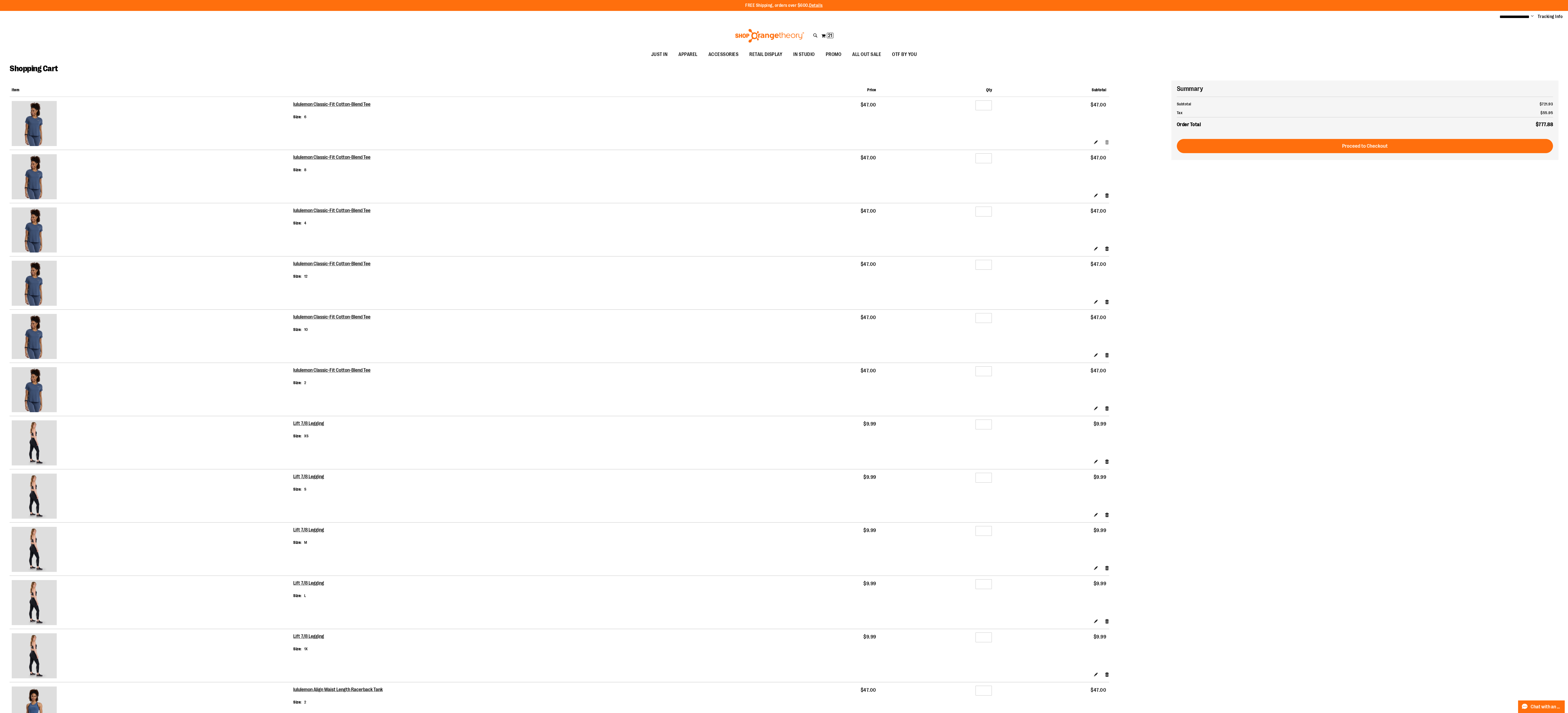
type input "**********"
click at [392, 145] on link "Remove item" at bounding box center [1107, 142] width 5 height 5
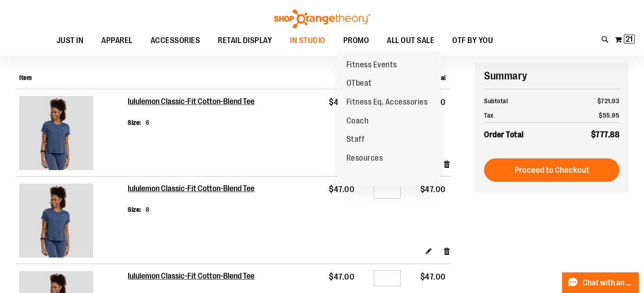
scroll to position [72, 0]
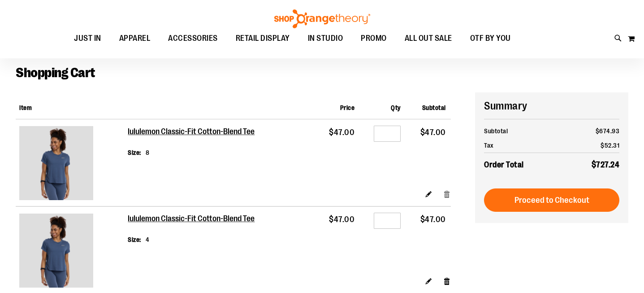
scroll to position [34, 0]
type input "**********"
click at [446, 195] on link "Remove item" at bounding box center [447, 193] width 8 height 9
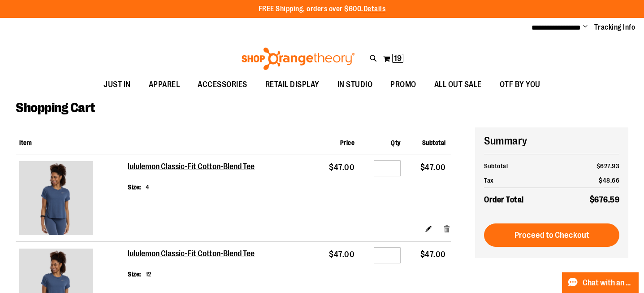
type input "**********"
click at [444, 228] on link "Remove item" at bounding box center [447, 228] width 8 height 9
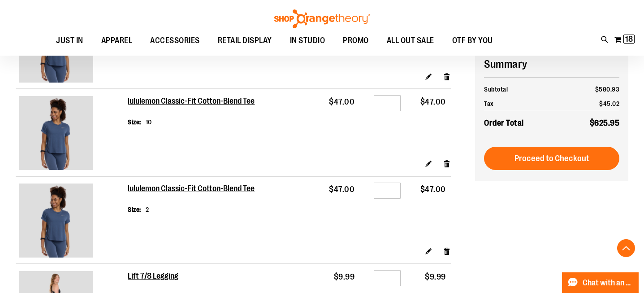
scroll to position [152, 0]
type input "**********"
drag, startPoint x: 392, startPoint y: 188, endPoint x: 387, endPoint y: 187, distance: 4.5
click at [387, 187] on input "*" at bounding box center [387, 190] width 27 height 16
click at [444, 248] on link "Remove item" at bounding box center [447, 250] width 8 height 9
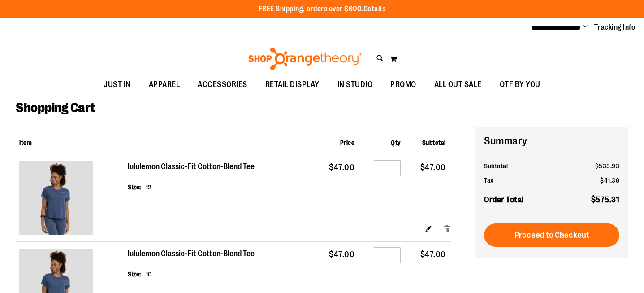
type input "**********"
click at [446, 231] on link "Remove item" at bounding box center [447, 228] width 8 height 9
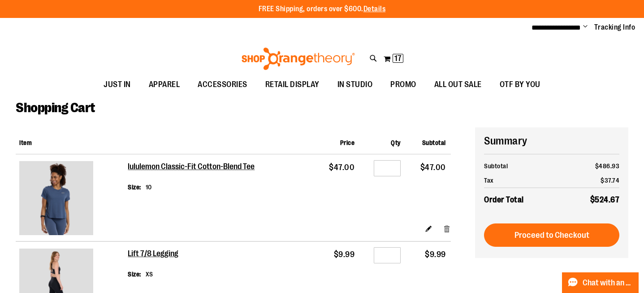
type input "**********"
click at [446, 231] on link "Remove item" at bounding box center [447, 228] width 8 height 9
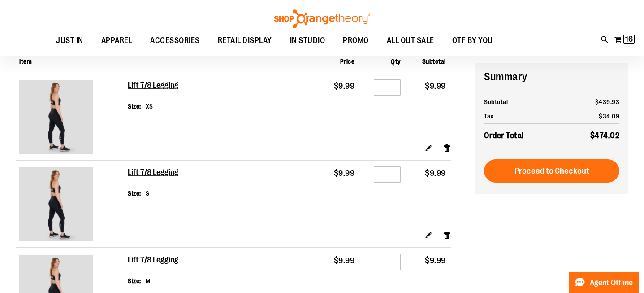
scroll to position [97, 0]
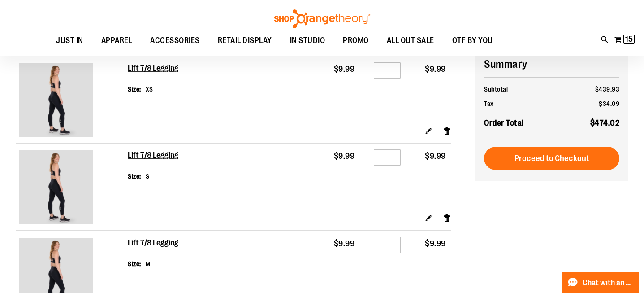
type input "**********"
click at [393, 154] on input "*" at bounding box center [387, 157] width 27 height 16
type input "*"
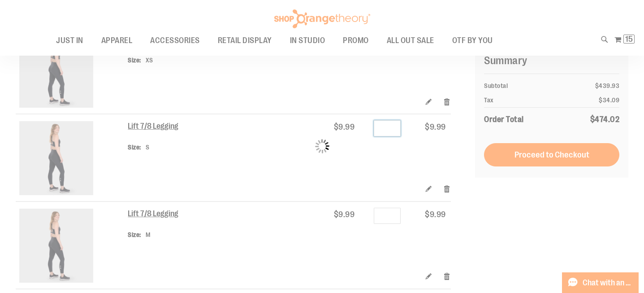
scroll to position [135, 0]
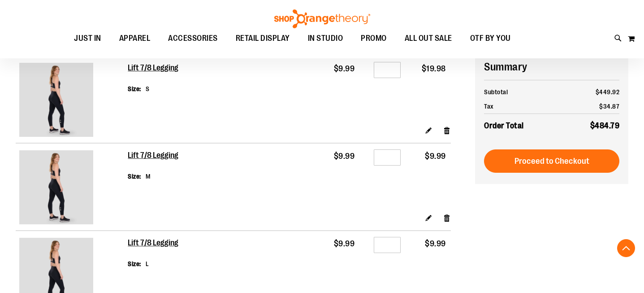
scroll to position [188, 0]
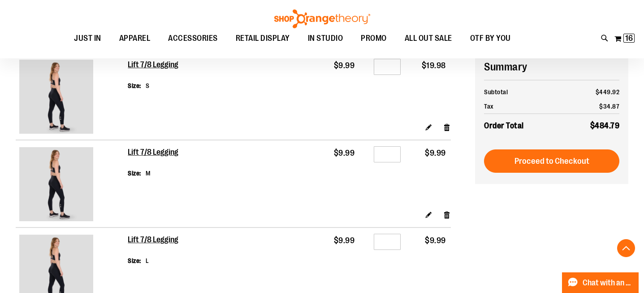
type input "**********"
drag, startPoint x: 395, startPoint y: 154, endPoint x: 381, endPoint y: 154, distance: 13.5
click at [381, 154] on input "*" at bounding box center [387, 154] width 27 height 16
type input "*"
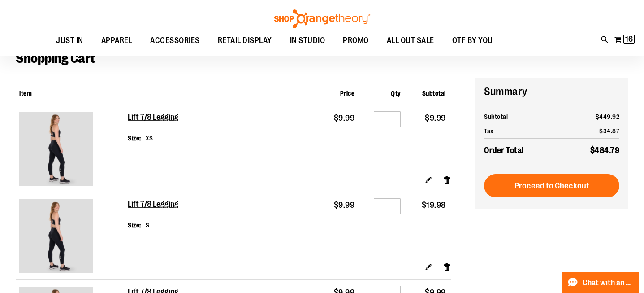
scroll to position [49, 0]
drag, startPoint x: 392, startPoint y: 119, endPoint x: 380, endPoint y: 119, distance: 11.2
click at [380, 119] on input "*" at bounding box center [387, 119] width 27 height 16
type input "*"
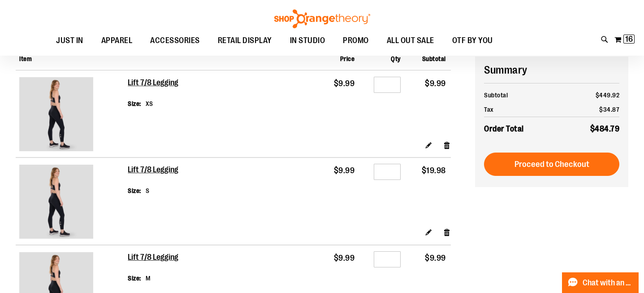
scroll to position [84, 0]
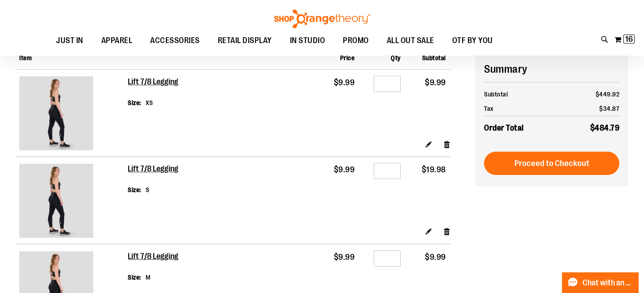
click at [393, 85] on input "*" at bounding box center [387, 84] width 27 height 16
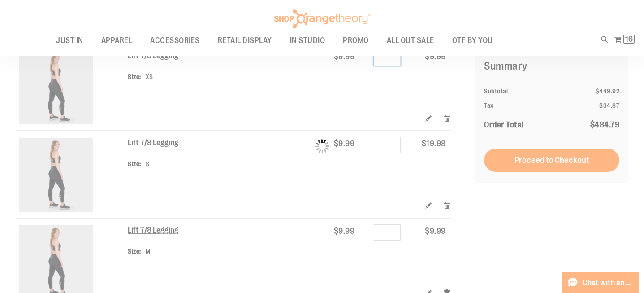
scroll to position [89, 0]
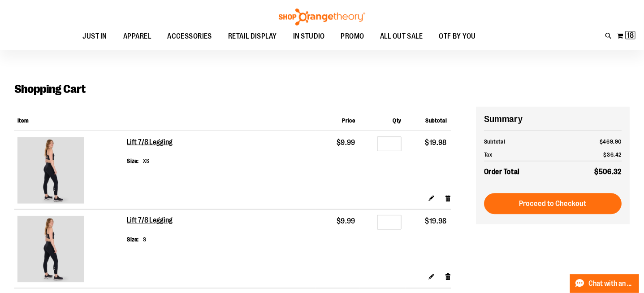
scroll to position [8, 0]
